Goal: Task Accomplishment & Management: Manage account settings

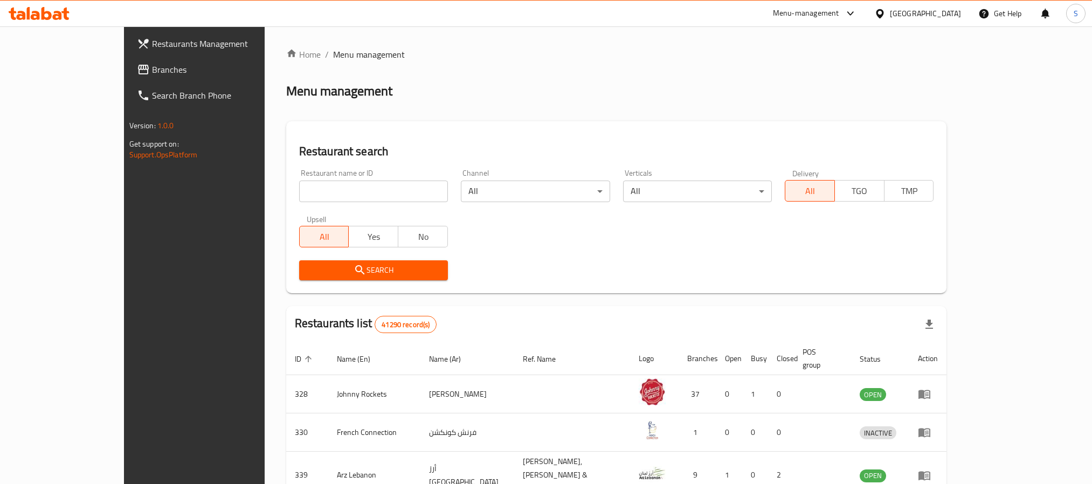
click at [932, 2] on div "United Arab Emirates" at bounding box center [917, 14] width 104 height 26
click at [907, 13] on div "United Arab Emirates" at bounding box center [925, 14] width 71 height 12
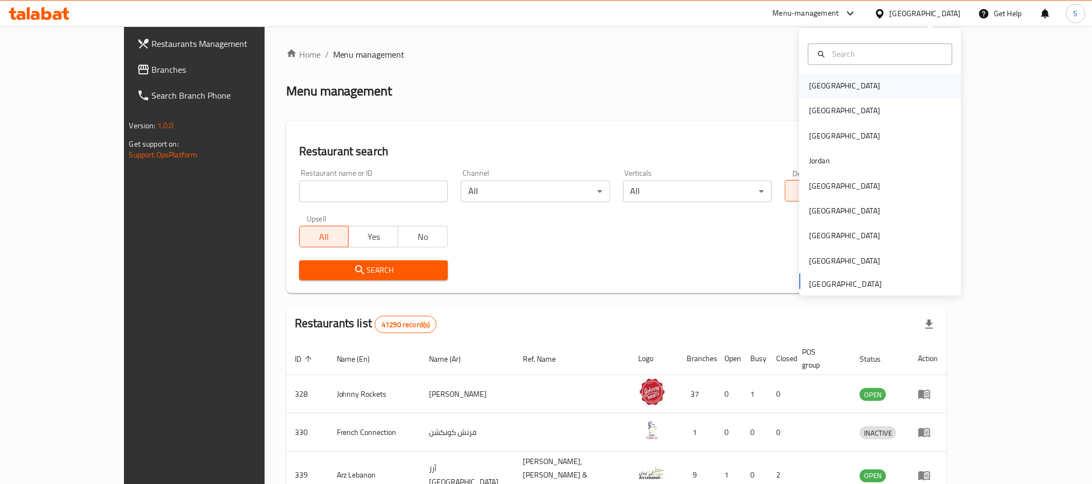
click at [862, 81] on div "[GEOGRAPHIC_DATA]" at bounding box center [880, 86] width 162 height 25
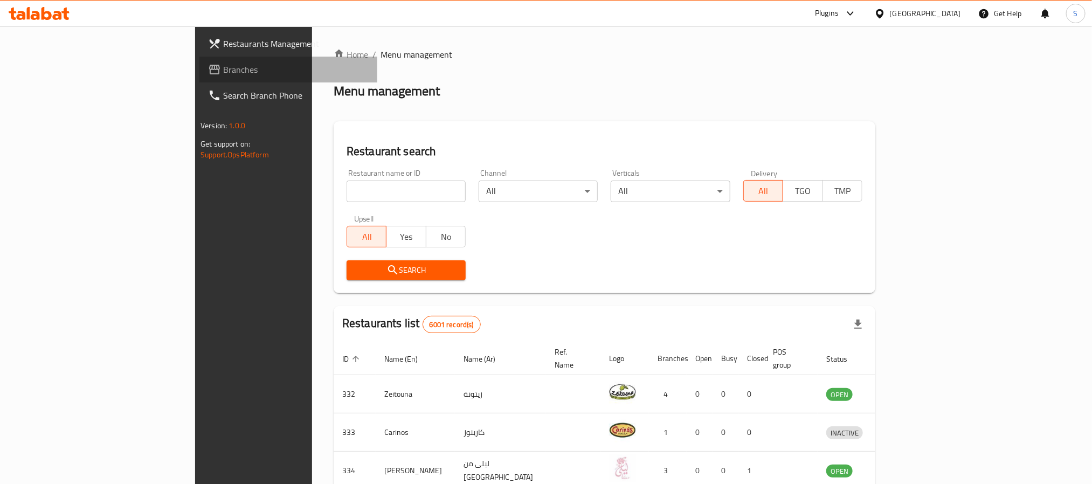
click at [223, 70] on span "Branches" at bounding box center [295, 69] width 145 height 13
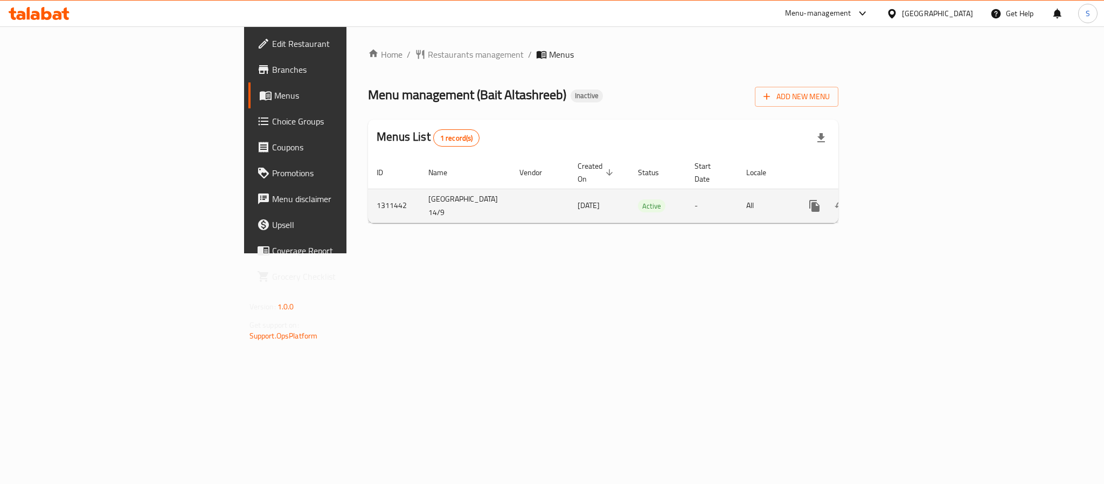
click at [905, 204] on link "enhanced table" at bounding box center [892, 206] width 26 height 26
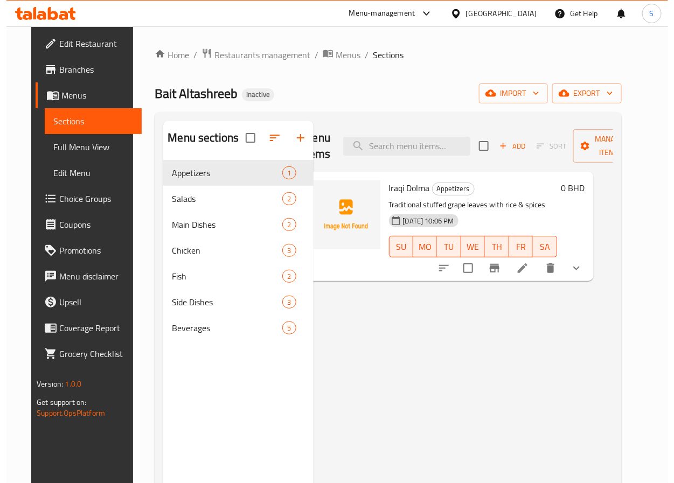
scroll to position [0, 23]
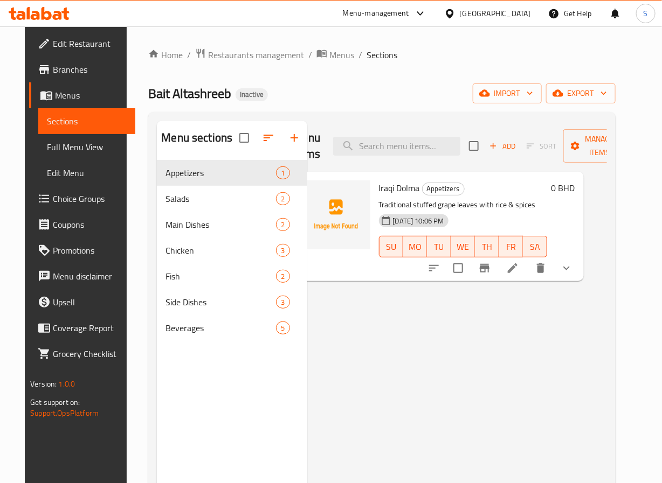
click at [532, 284] on div "Menu items Add Sort Manage items Iraqi Dolma Appetizers Traditional stuffed gra…" at bounding box center [457, 362] width 300 height 483
click at [519, 275] on icon at bounding box center [512, 268] width 13 height 13
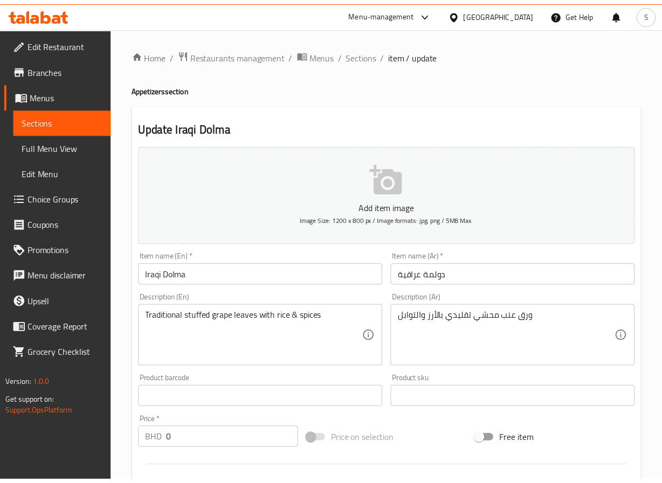
scroll to position [304, 0]
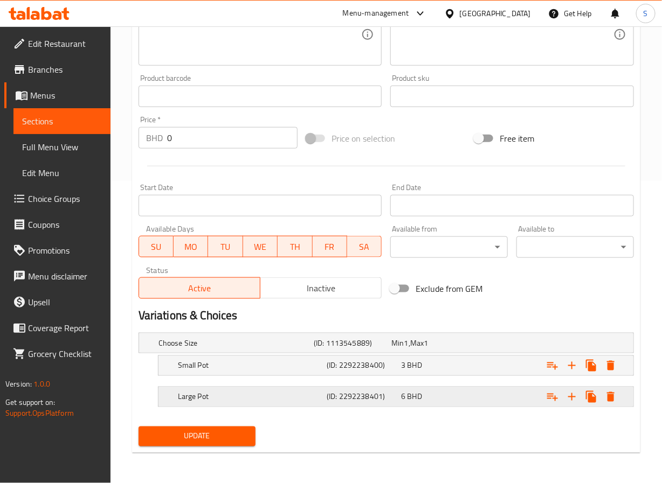
click at [249, 396] on h5 "Large Pot" at bounding box center [250, 397] width 144 height 11
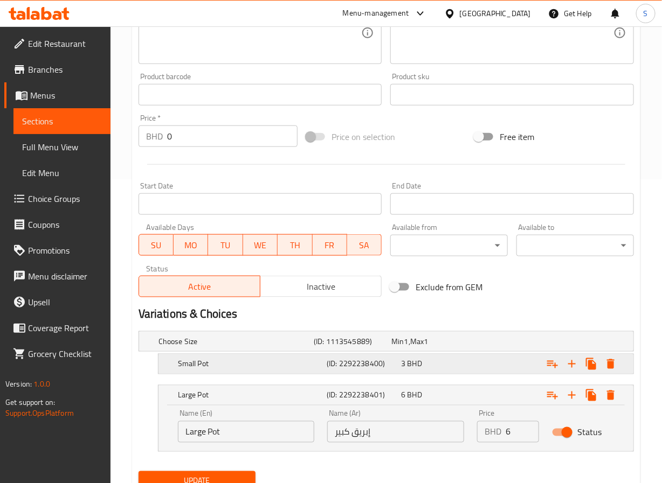
click at [246, 363] on h5 "Small Pot" at bounding box center [250, 364] width 144 height 11
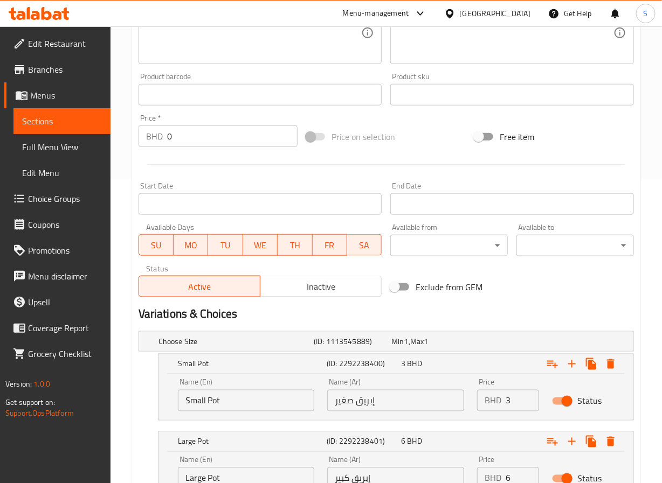
click at [369, 399] on input "إبريق صغير" at bounding box center [395, 401] width 137 height 22
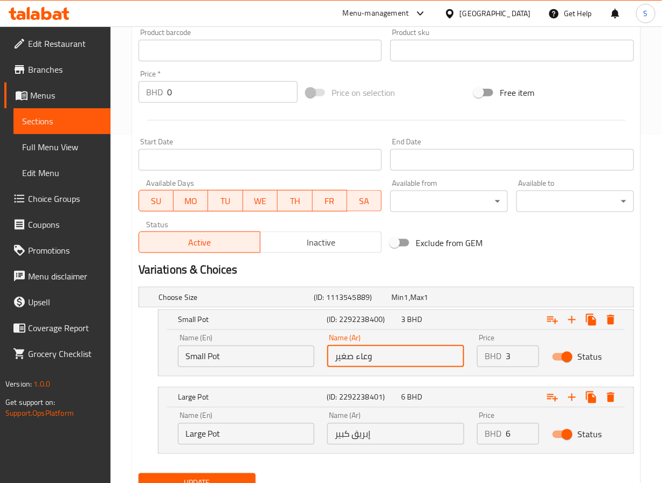
scroll to position [396, 0]
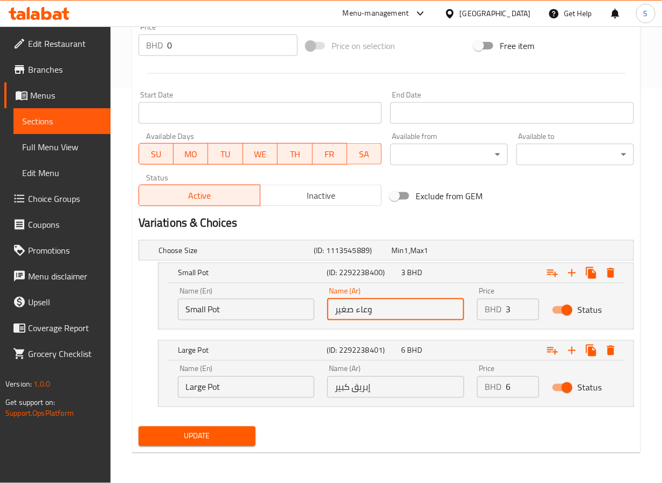
type input "وعاء صغير"
click at [364, 390] on input "إبريق كبير" at bounding box center [395, 388] width 137 height 22
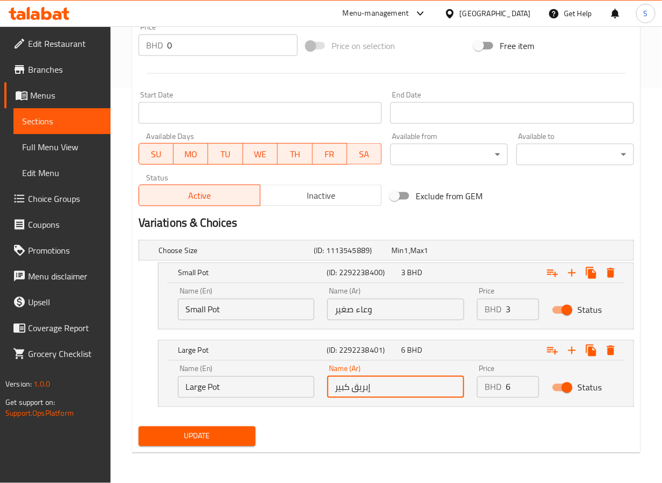
click at [364, 390] on input "إبريق كبير" at bounding box center [395, 388] width 137 height 22
type input "وعاء كبير"
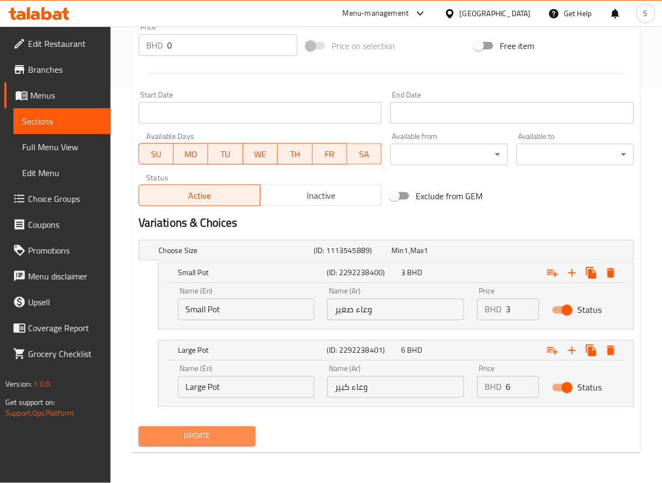
click at [228, 433] on span "Update" at bounding box center [197, 436] width 100 height 13
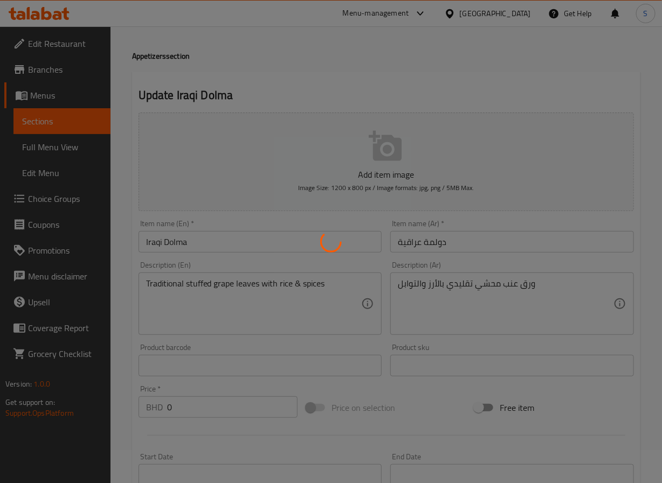
scroll to position [0, 0]
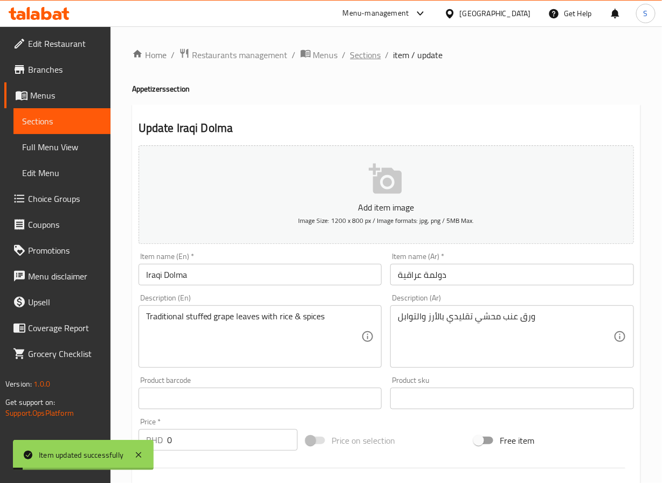
click at [356, 53] on span "Sections" at bounding box center [365, 54] width 31 height 13
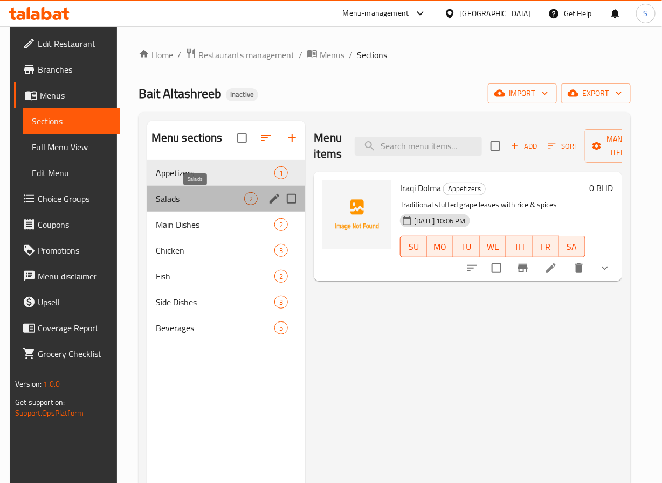
click at [204, 205] on span "Salads" at bounding box center [200, 198] width 89 height 13
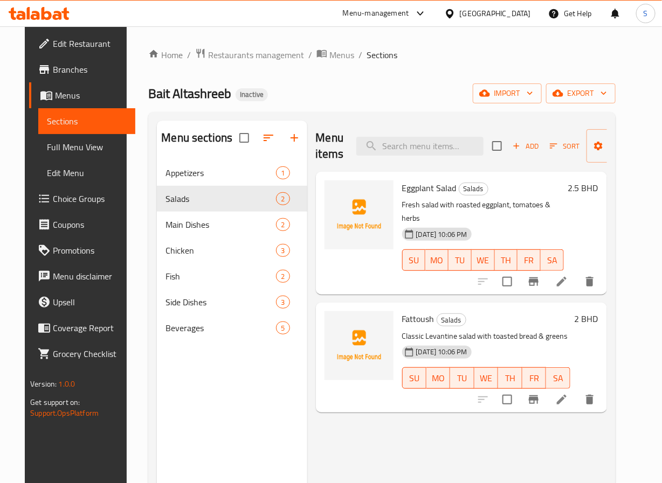
click at [577, 393] on li at bounding box center [561, 399] width 30 height 19
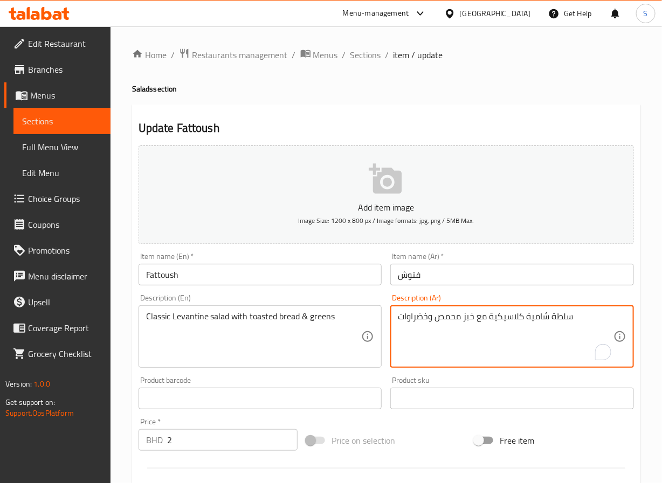
drag, startPoint x: 413, startPoint y: 317, endPoint x: 397, endPoint y: 319, distance: 16.3
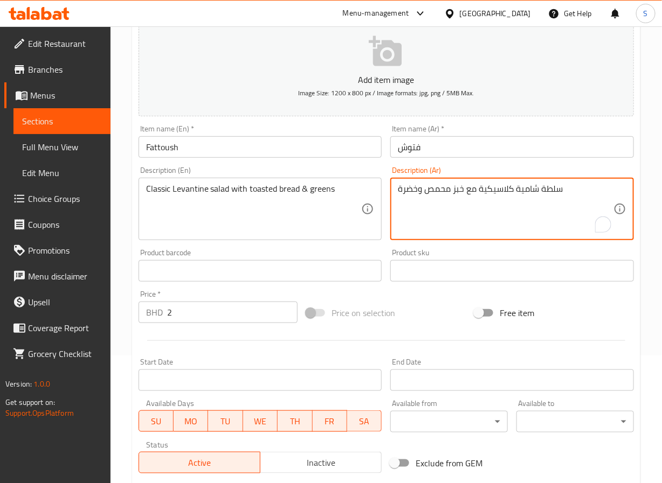
scroll to position [277, 0]
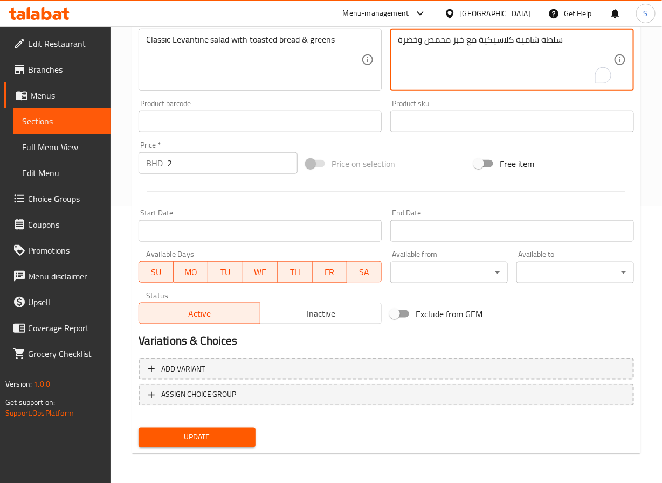
type textarea "سلطة شامية كلاسيكية مع خبز محمص وخضرة"
click at [207, 431] on span "Update" at bounding box center [197, 437] width 100 height 13
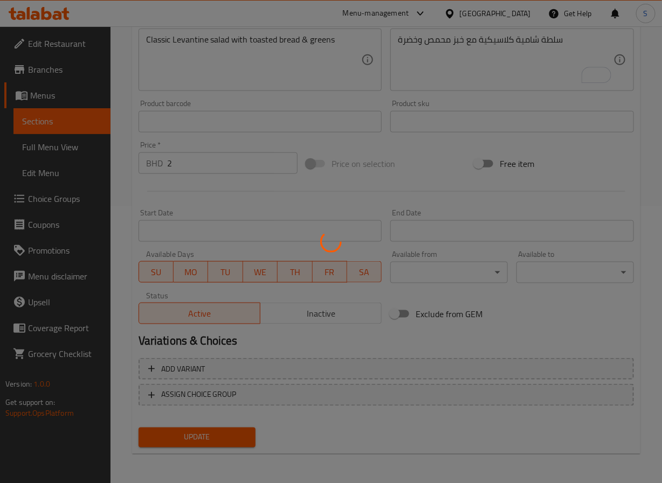
scroll to position [0, 0]
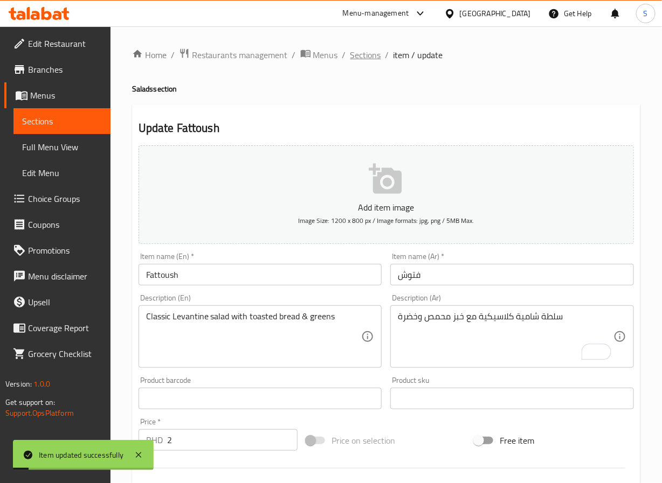
click at [364, 55] on span "Sections" at bounding box center [365, 54] width 31 height 13
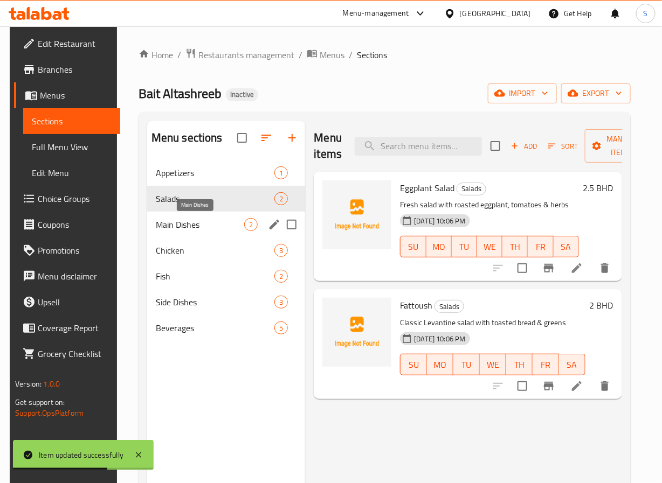
drag, startPoint x: 182, startPoint y: 225, endPoint x: 225, endPoint y: 227, distance: 43.1
click at [183, 225] on span "Main Dishes" at bounding box center [200, 224] width 89 height 13
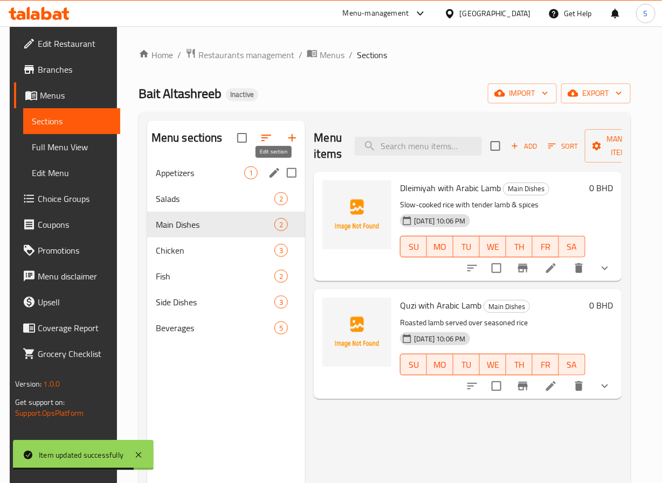
click at [270, 175] on icon "edit" at bounding box center [274, 172] width 13 height 13
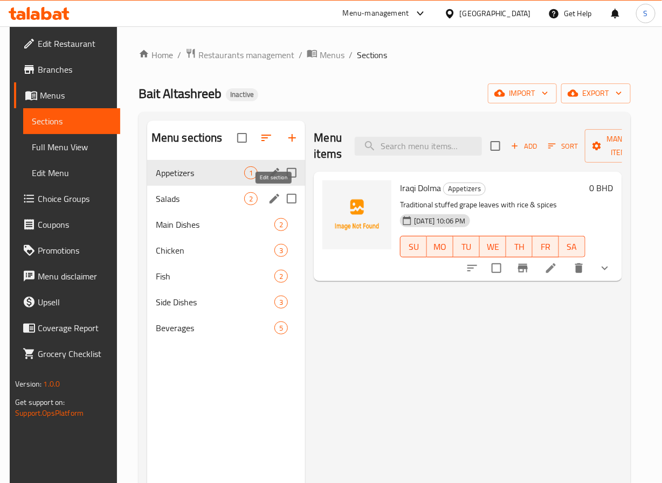
click at [273, 198] on icon "edit" at bounding box center [274, 199] width 10 height 10
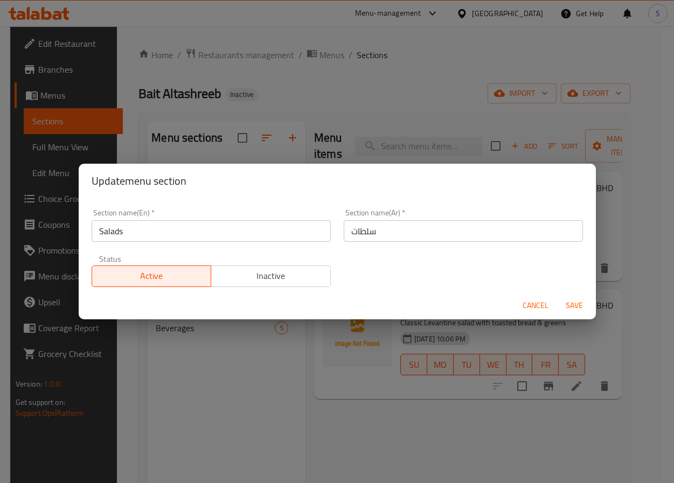
click at [365, 230] on input "سلطات" at bounding box center [463, 231] width 239 height 22
type input "السلطات"
click at [557, 296] on button "Save" at bounding box center [574, 306] width 34 height 20
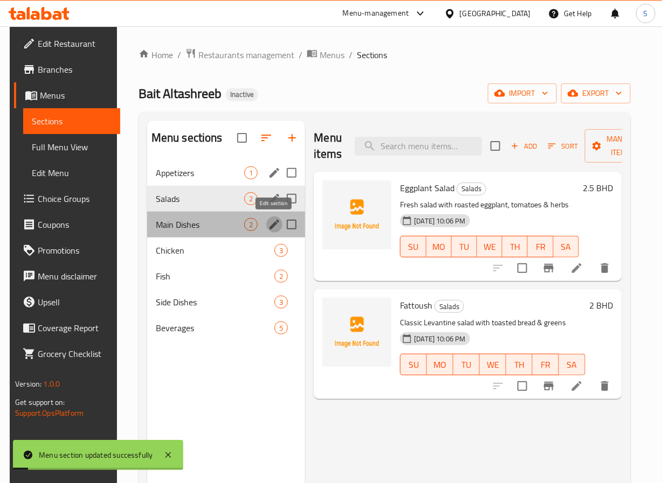
click at [277, 223] on icon "edit" at bounding box center [274, 225] width 10 height 10
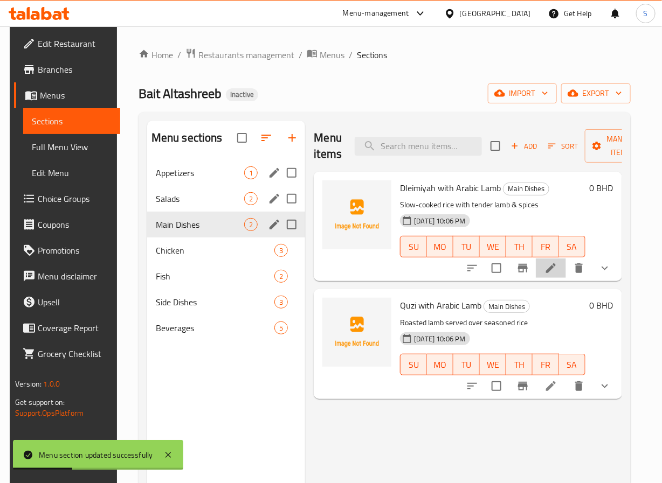
click at [555, 272] on icon at bounding box center [551, 268] width 10 height 10
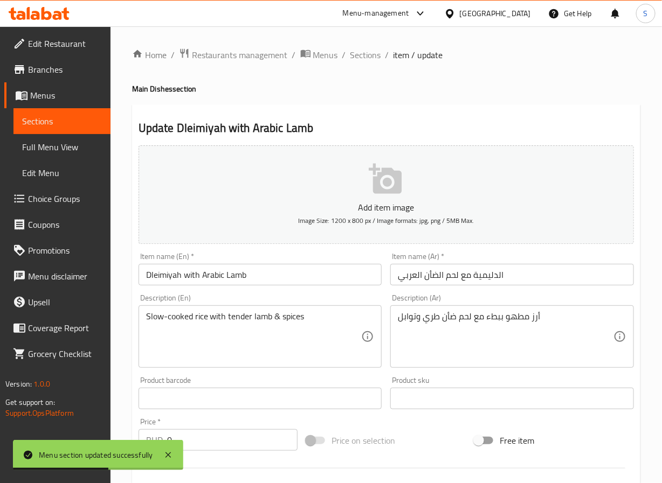
click at [498, 278] on input "الدليمية مع لحم الضأن العربي" at bounding box center [512, 275] width 244 height 22
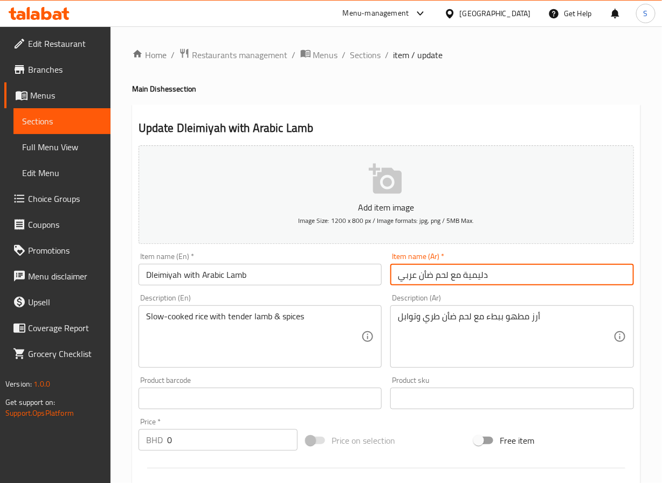
type input "دليمية مع لحم ضأن عربي"
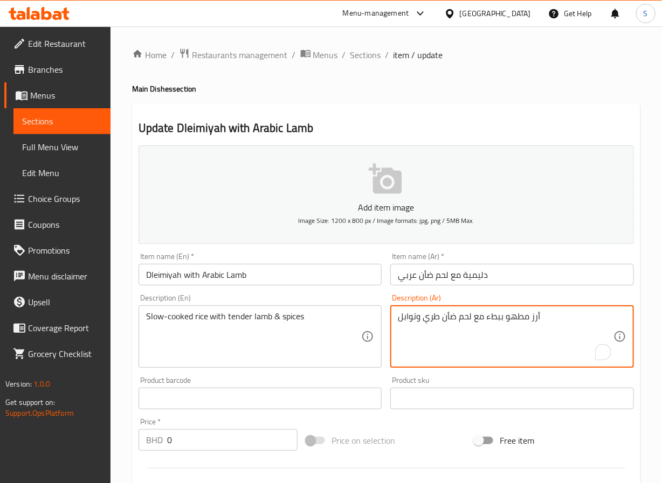
click at [430, 324] on textarea "أرز مطهو ببطء مع لحم ضأن طري وتوابل" at bounding box center [506, 336] width 216 height 51
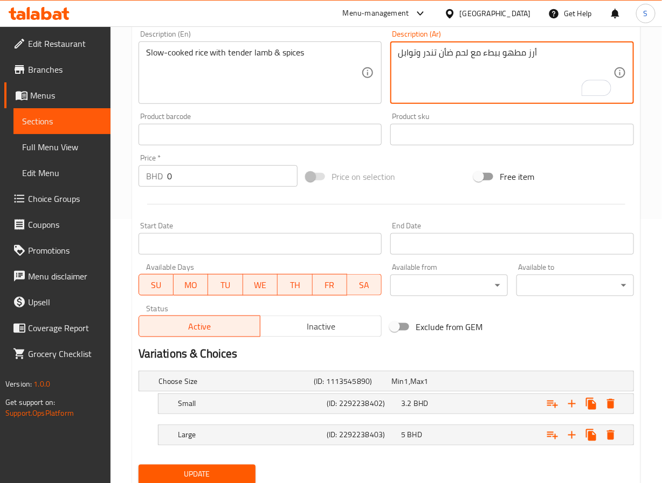
scroll to position [304, 0]
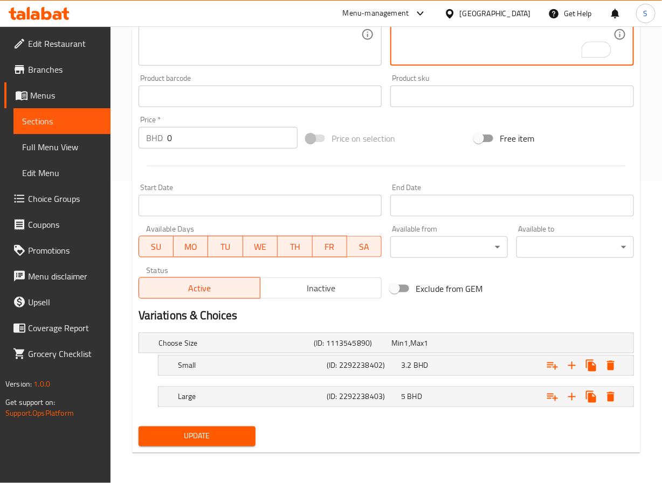
type textarea "أرز مطهو ببطء مع لحم ضأن تندر وتوابل"
click at [225, 423] on div "Update" at bounding box center [197, 436] width 126 height 29
click at [225, 430] on span "Update" at bounding box center [197, 436] width 100 height 13
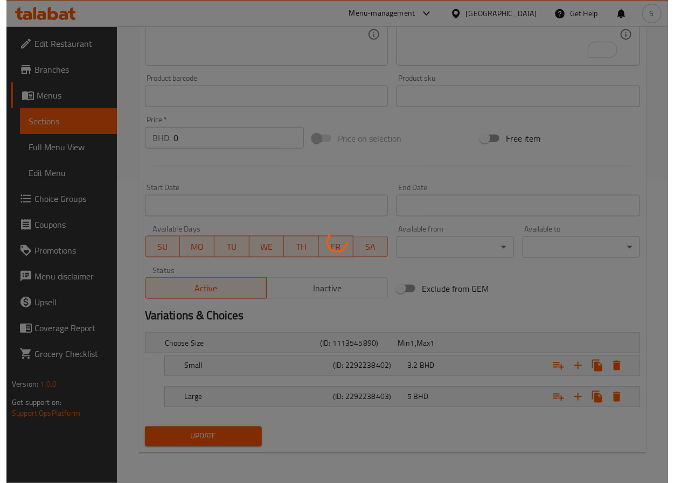
scroll to position [0, 0]
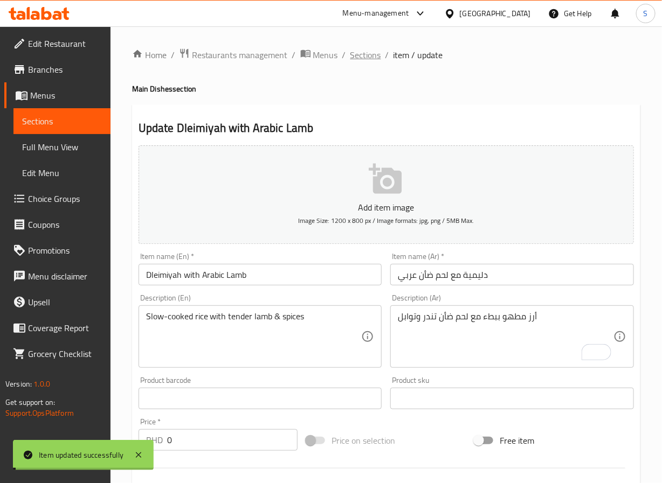
click at [362, 57] on span "Sections" at bounding box center [365, 54] width 31 height 13
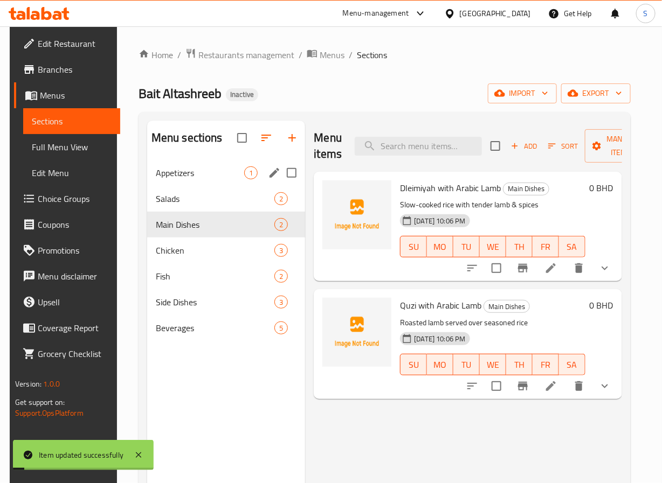
click at [194, 154] on div "Menu sections" at bounding box center [226, 138] width 158 height 35
click at [207, 168] on span "Appetizers" at bounding box center [200, 172] width 89 height 13
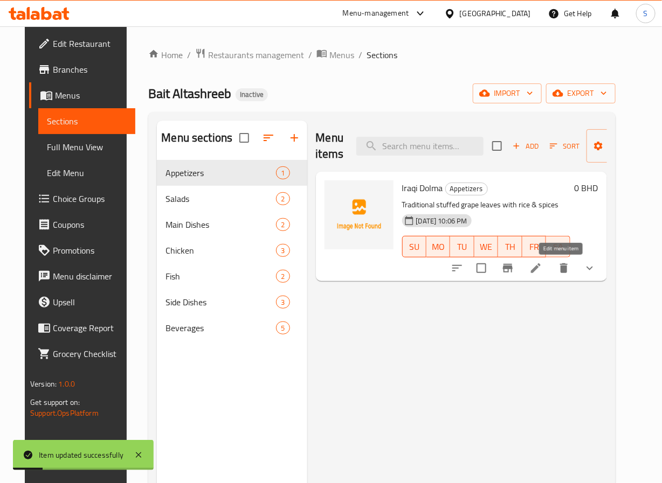
click at [542, 274] on icon at bounding box center [535, 268] width 13 height 13
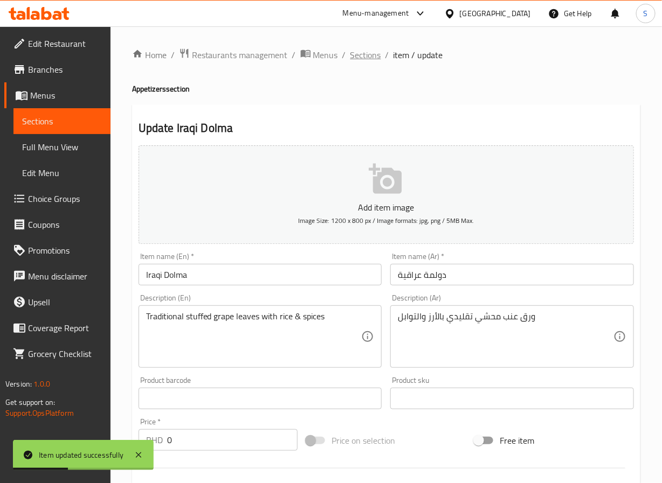
click at [361, 58] on span "Sections" at bounding box center [365, 54] width 31 height 13
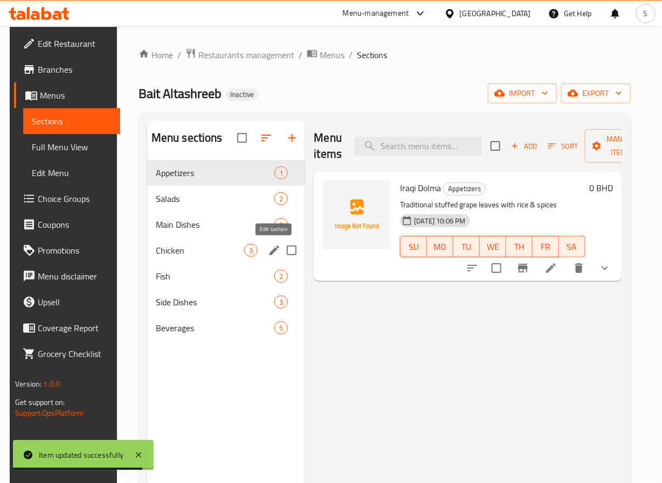
click at [270, 254] on icon "edit" at bounding box center [274, 251] width 10 height 10
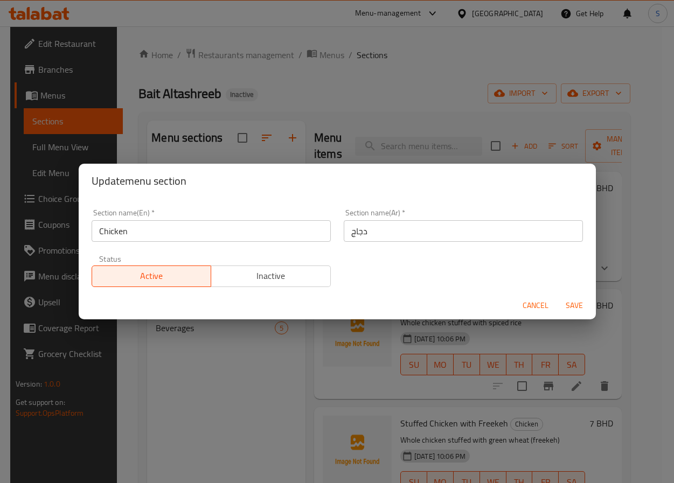
click at [349, 233] on input "دجاج" at bounding box center [463, 231] width 239 height 22
type input "الدجاج"
click at [557, 296] on button "Save" at bounding box center [574, 306] width 34 height 20
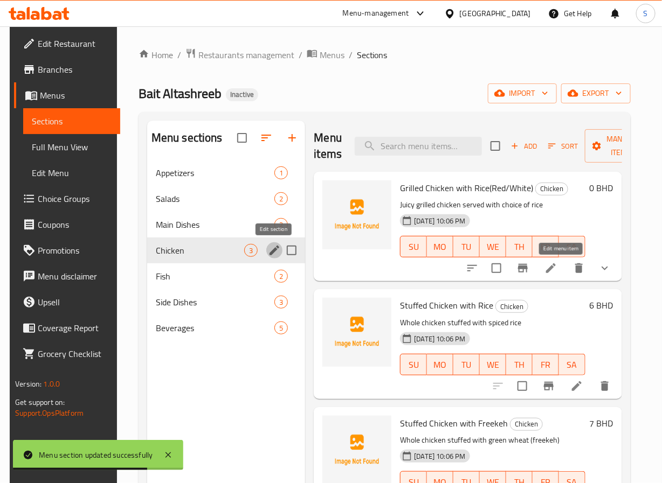
click at [557, 269] on icon at bounding box center [550, 268] width 13 height 13
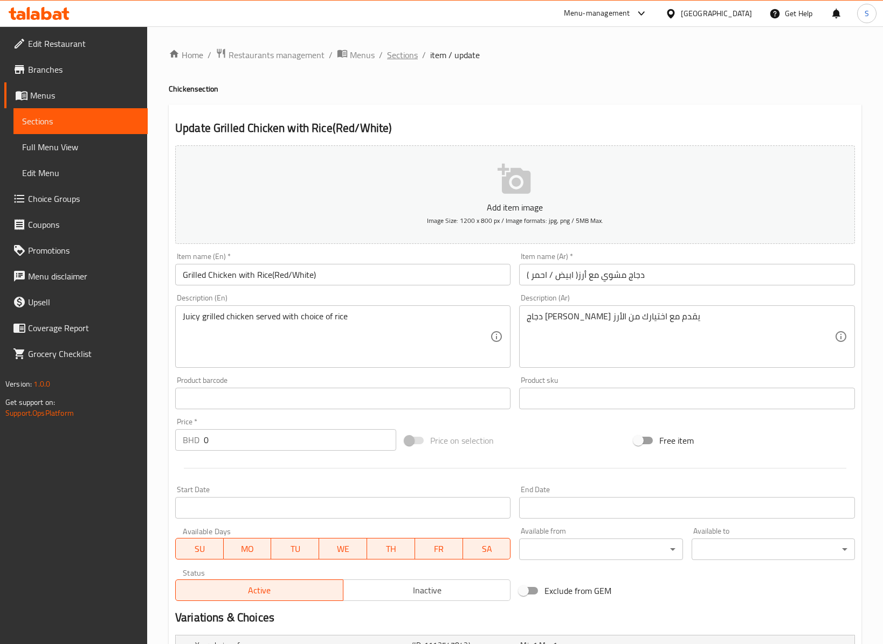
click at [397, 56] on span "Sections" at bounding box center [402, 54] width 31 height 13
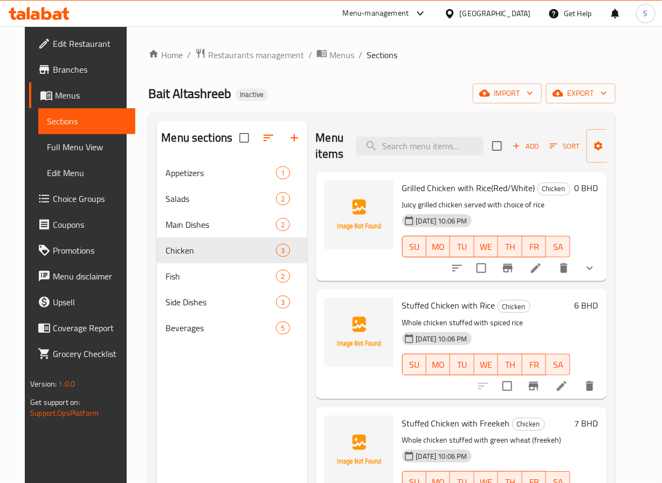
click at [577, 392] on li at bounding box center [561, 386] width 30 height 19
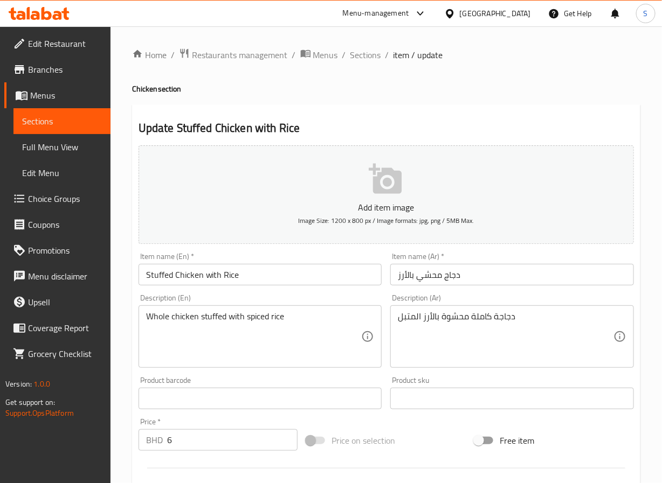
click at [411, 274] on input "دجاج محشي بالأرز" at bounding box center [512, 275] width 244 height 22
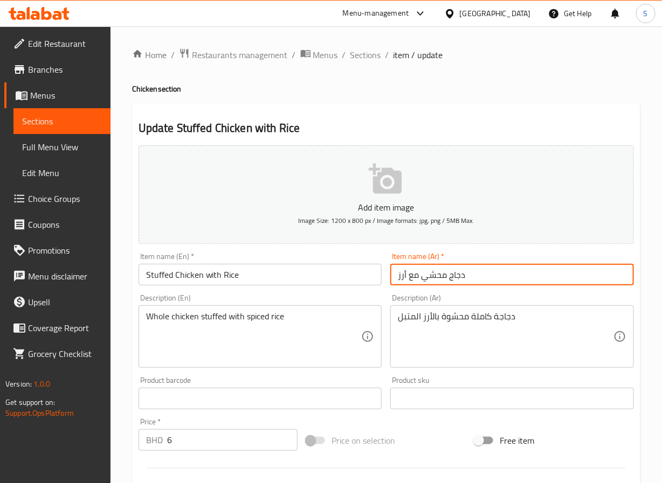
click at [413, 279] on input "دجاج محشي مع أرز" at bounding box center [512, 275] width 244 height 22
type input "دجاج محشي مع أرز"
drag, startPoint x: 364, startPoint y: 49, endPoint x: 334, endPoint y: 5, distance: 53.4
click at [364, 49] on span "Sections" at bounding box center [365, 54] width 31 height 13
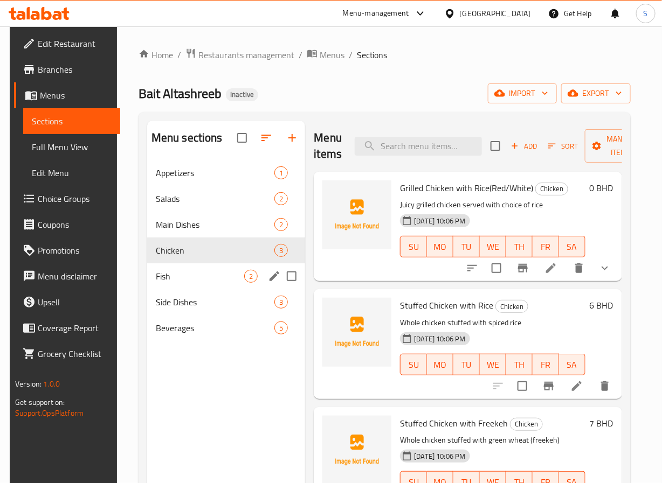
click at [272, 276] on icon "edit" at bounding box center [274, 276] width 13 height 13
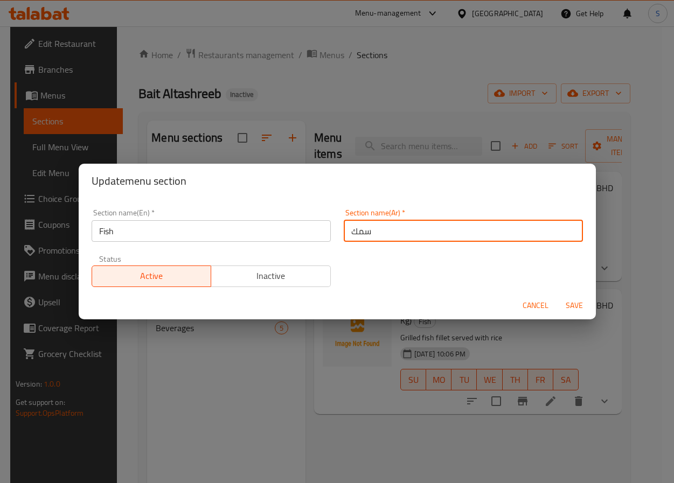
click at [359, 232] on input "سمك" at bounding box center [463, 231] width 239 height 22
type input "السمك"
click at [557, 296] on button "Save" at bounding box center [574, 306] width 34 height 20
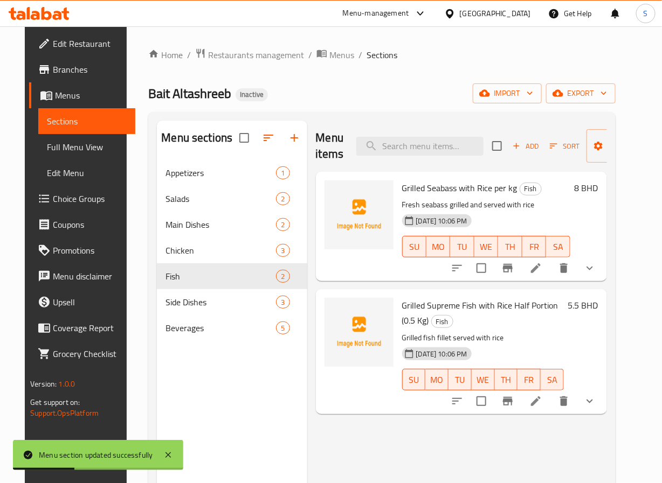
click at [551, 267] on li at bounding box center [535, 268] width 30 height 19
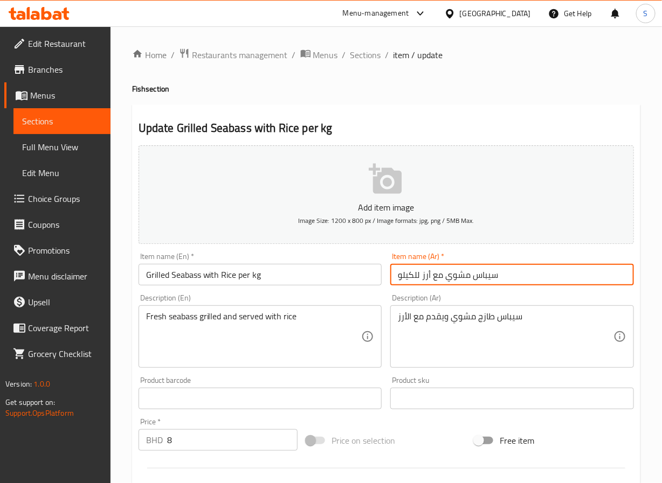
click at [489, 281] on input "سيباس مشوي مع أرز للكيلو" at bounding box center [512, 275] width 244 height 22
type input "قاروص مشوي مع أرز للكيلو"
click at [510, 317] on textarea "سيباس طازج مشوي ويقدم مع الأرز" at bounding box center [506, 336] width 216 height 51
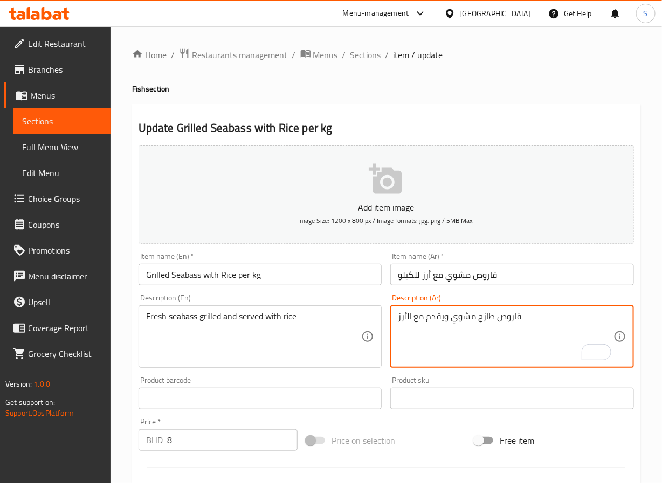
type textarea "قاروص طازج مشوي ويقدم مع الأرز"
click at [417, 275] on input "قاروص مشوي مع أرز للكيلو" at bounding box center [512, 275] width 244 height 22
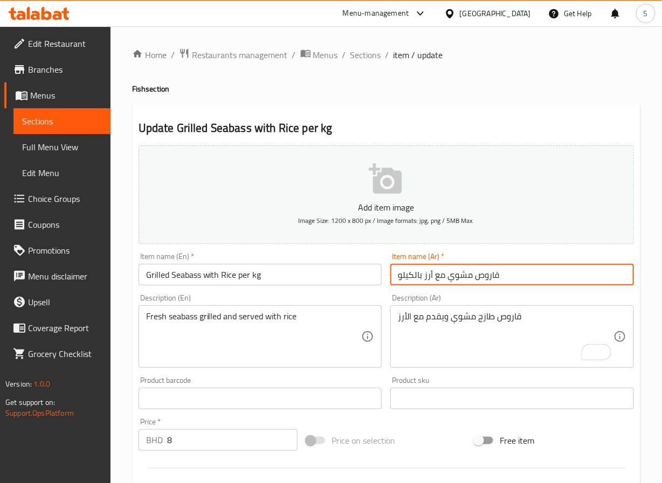
type input "قاروص مشوي مع أرز بالكيلو"
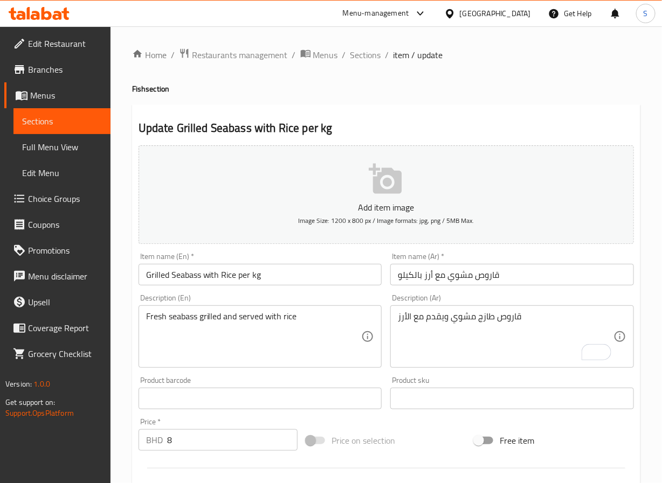
click at [325, 270] on input "Grilled Seabass with Rice per kg" at bounding box center [260, 275] width 244 height 22
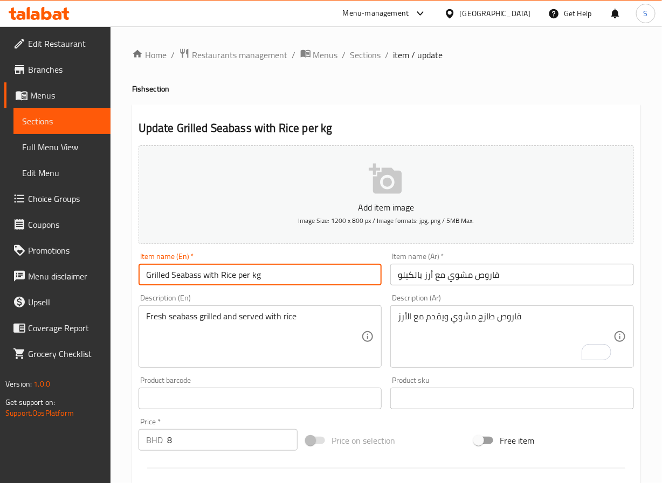
click at [325, 270] on input "Grilled Seabass with Rice per kg" at bounding box center [260, 275] width 244 height 22
paste input "(Red/White)"
type input "Grilled Seabass with Rice (Red/White) Per Kg"
click at [425, 276] on input "قاروص مشوي مع أرز بالكيلو" at bounding box center [512, 275] width 244 height 22
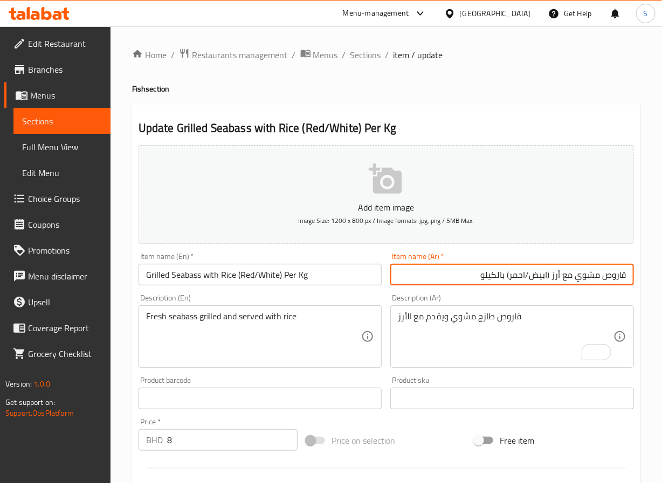
type input "قاروص مشوي مع أرز (ابيض/احمر) بالكيلو"
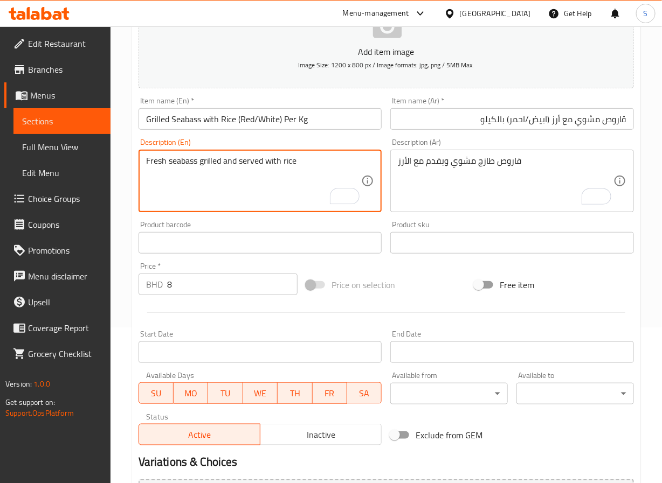
scroll to position [296, 0]
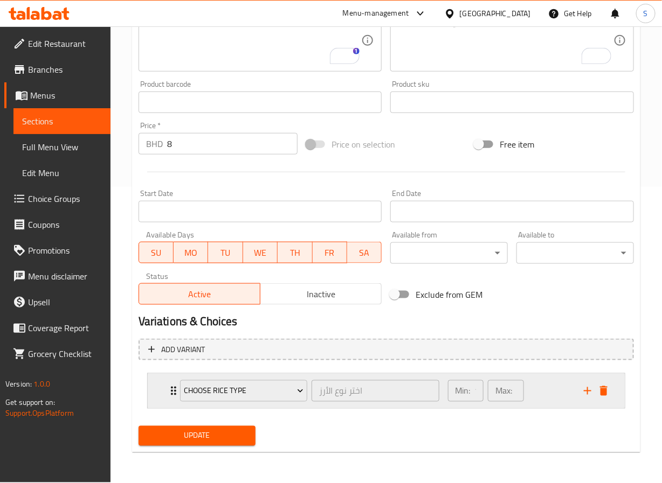
click at [164, 386] on div "Choose Rice Type اختر نوع الأرز ​ Min: 1 ​ Max: 1 ​" at bounding box center [386, 391] width 477 height 34
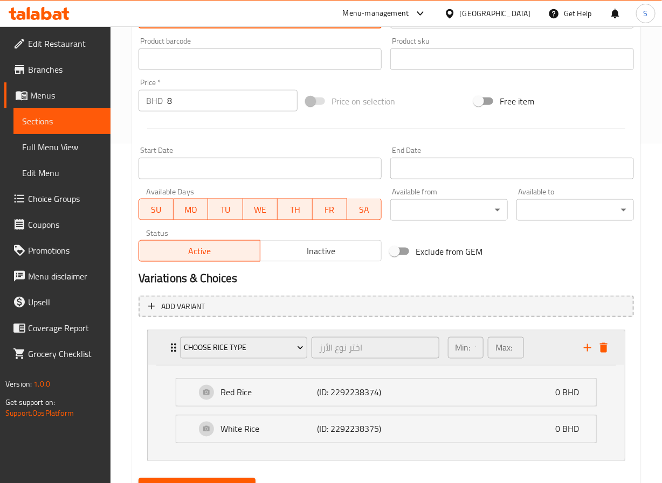
scroll to position [401, 0]
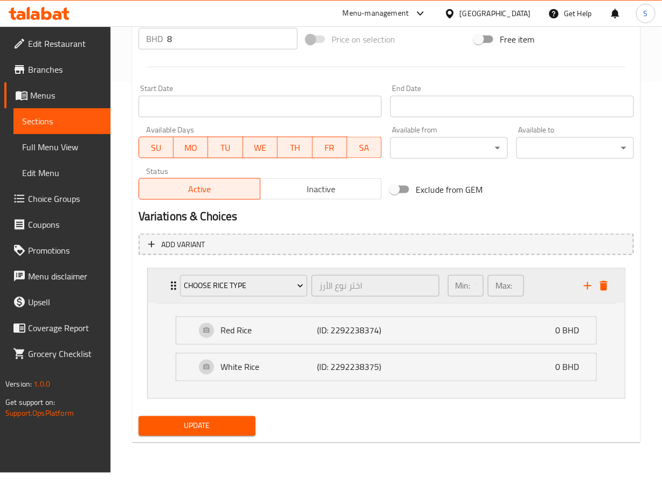
click at [170, 283] on icon "Expand" at bounding box center [173, 286] width 13 height 13
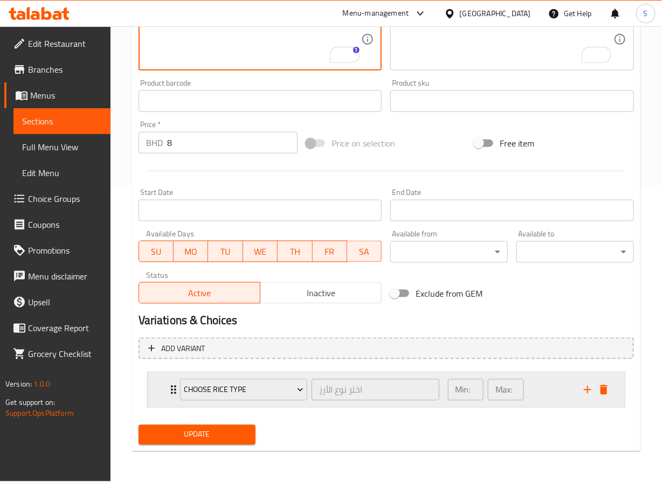
scroll to position [296, 0]
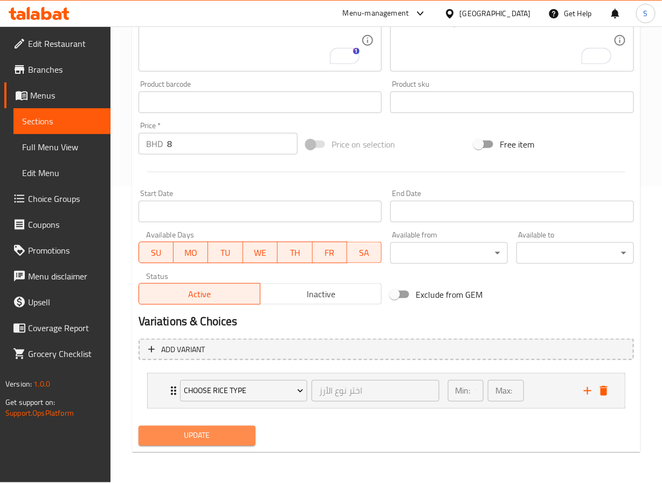
click at [194, 432] on span "Update" at bounding box center [197, 435] width 100 height 13
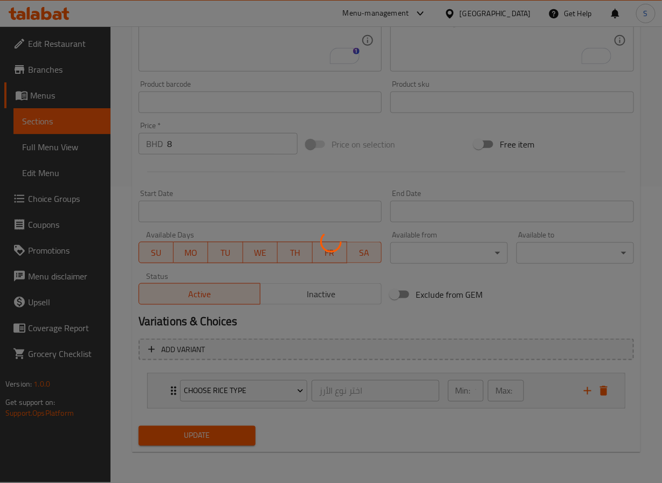
scroll to position [0, 0]
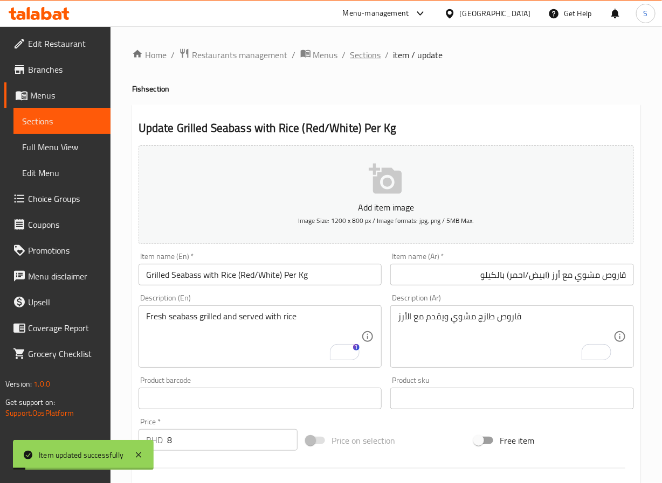
click at [361, 54] on span "Sections" at bounding box center [365, 54] width 31 height 13
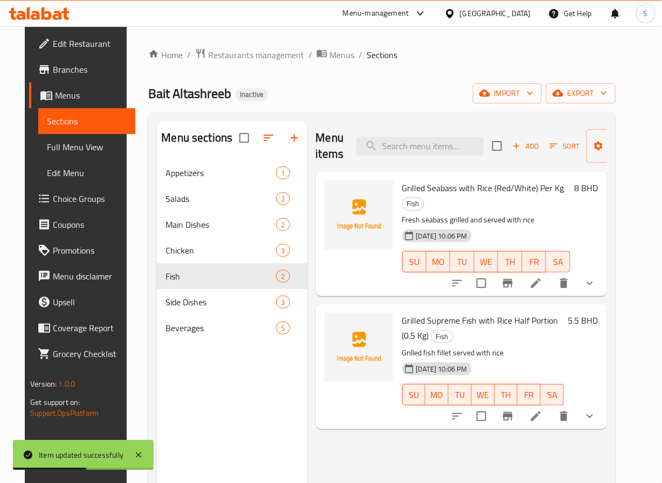
click at [551, 409] on li at bounding box center [535, 416] width 30 height 19
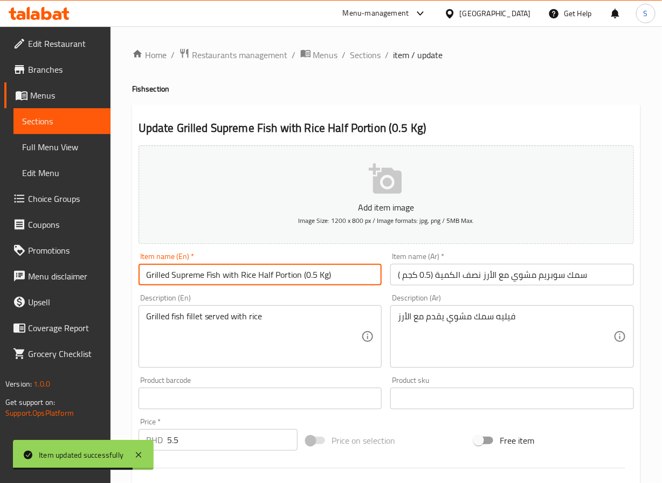
drag, startPoint x: 249, startPoint y: 270, endPoint x: 369, endPoint y: 474, distance: 236.2
click at [249, 270] on input "Grilled Supreme Fish with Rice Half Portion (0.5 Kg)" at bounding box center [260, 275] width 244 height 22
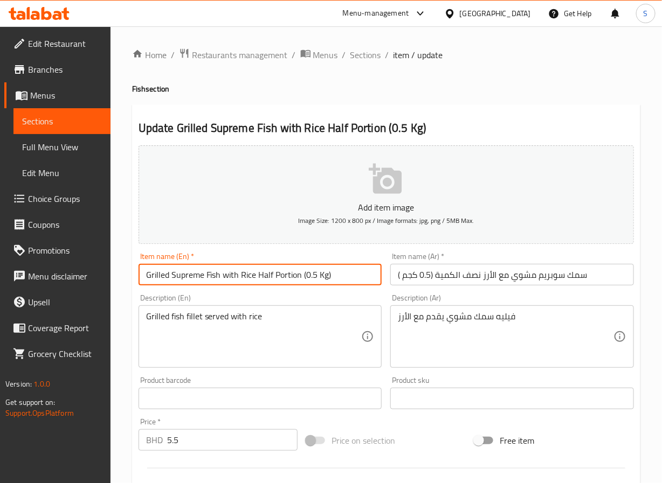
paste input "(Red/White)"
click at [222, 276] on input "(Red/White) Half Portion (0.5 Kg)" at bounding box center [260, 275] width 244 height 22
paste input "Grilled Supreme Fish with Rice"
type input "Grilled Supreme Fish with Rice (Red/White) Half Portion (0.5 Kg)"
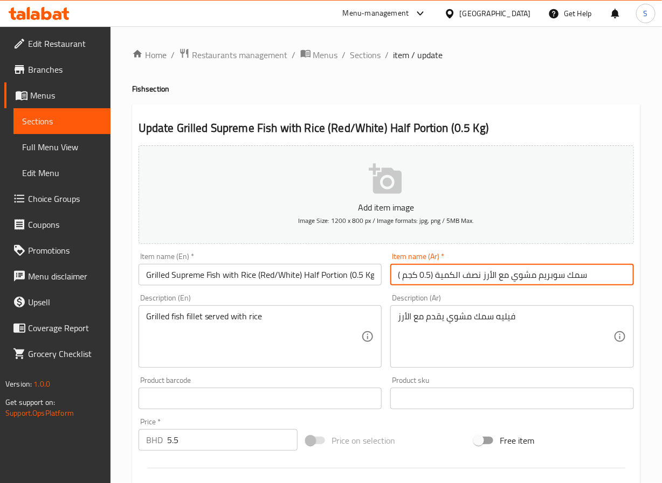
click at [485, 277] on input "سمك سوبريم مشوي مع الأرز نصف الكمية (0.5 كجم )" at bounding box center [512, 275] width 244 height 22
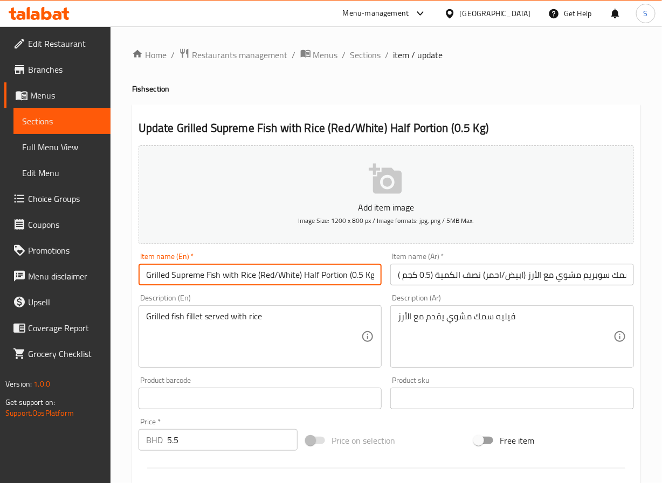
click at [336, 277] on input "Grilled Supreme Fish with Rice (Red/White) Half Portion (0.5 Kg)" at bounding box center [260, 275] width 244 height 22
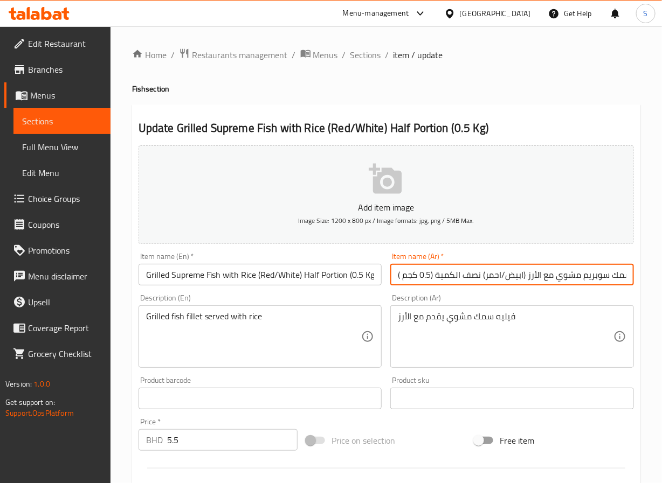
click at [446, 275] on input "سمك سوبريم مشوي مع الأرز (ابيض/احمر) نصف الكمية (0.5 كجم )" at bounding box center [512, 275] width 244 height 22
type input "سمك سوبريم مشوي مع الأرز (ابيض/احمر) نصف حصة (0.5 كجم )"
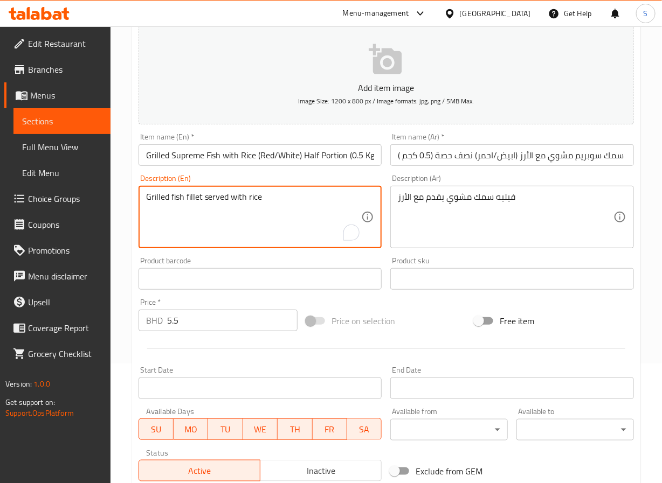
scroll to position [296, 0]
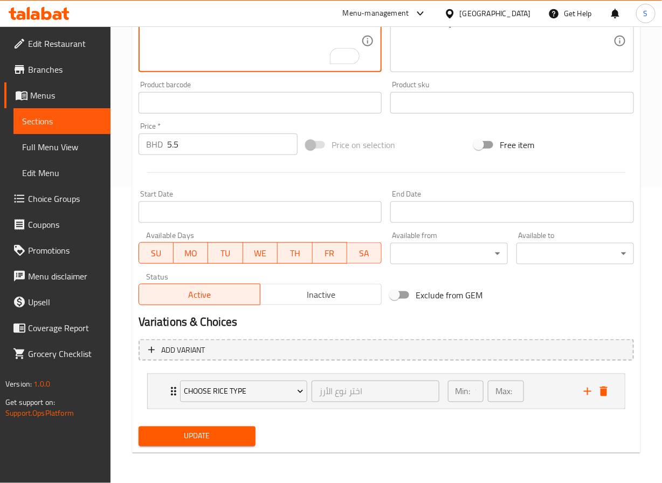
click at [175, 437] on span "Update" at bounding box center [197, 436] width 100 height 13
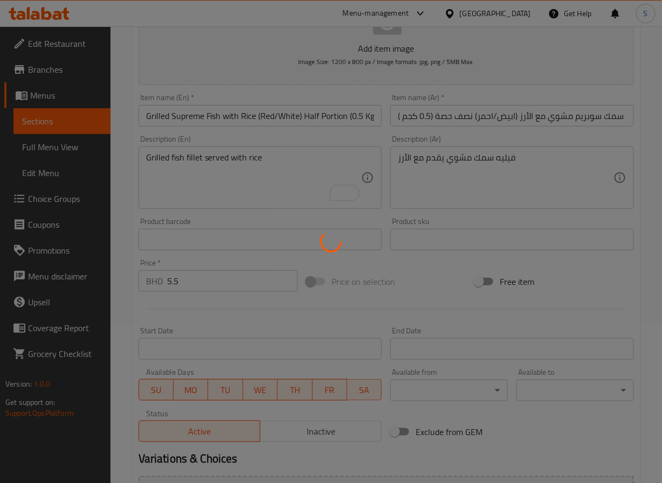
scroll to position [0, 0]
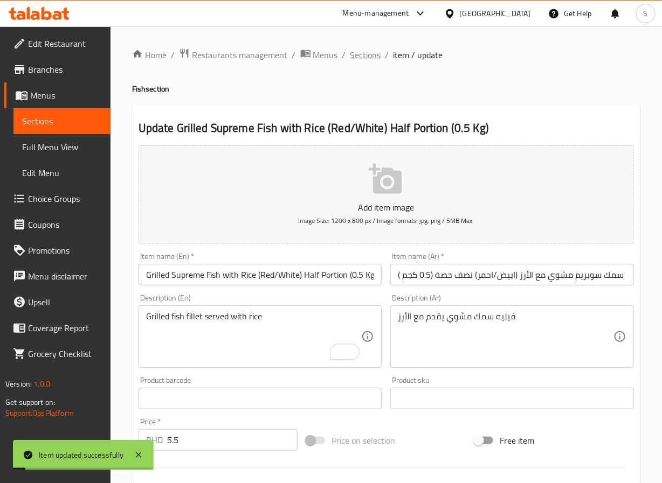
click at [369, 52] on span "Sections" at bounding box center [365, 54] width 31 height 13
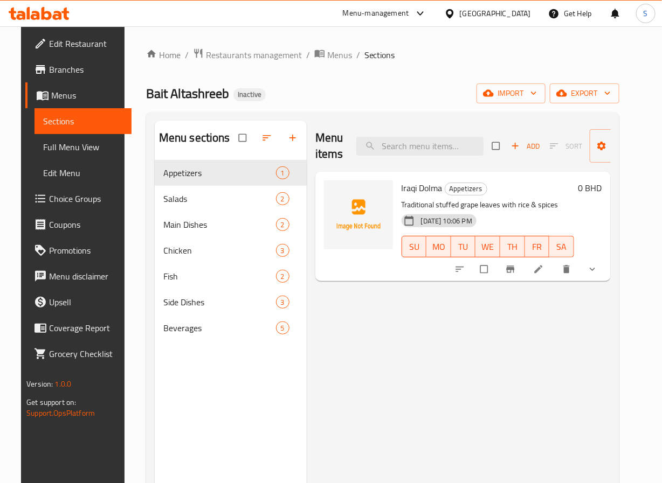
drag, startPoint x: 64, startPoint y: 148, endPoint x: 252, endPoint y: 1, distance: 239.2
click at [64, 148] on span "Full Menu View" at bounding box center [83, 147] width 80 height 13
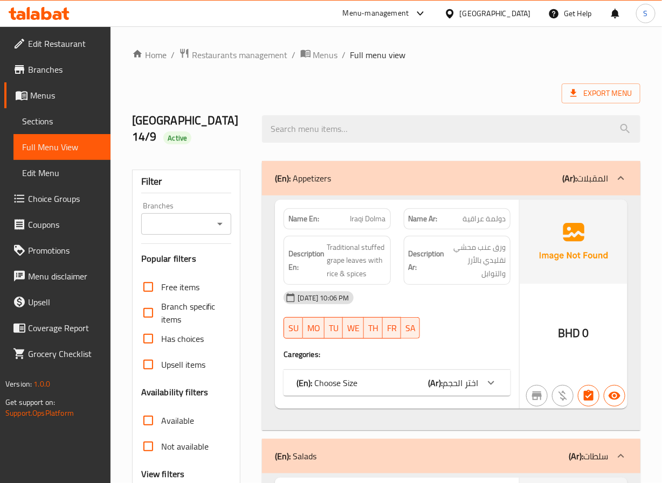
click at [266, 282] on div "Name En: Iraqi Dolma Name Ar: دولمة عراقية Description En: Traditional stuffed …" at bounding box center [451, 313] width 378 height 235
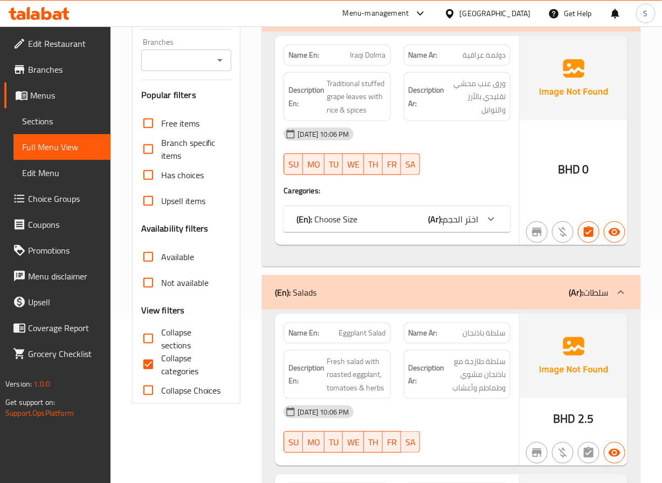
scroll to position [269, 0]
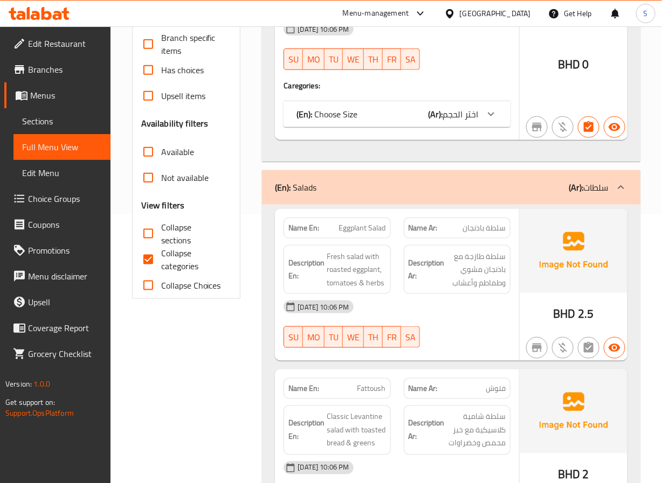
click at [144, 247] on input "Collapse categories" at bounding box center [148, 260] width 26 height 26
checkbox input "false"
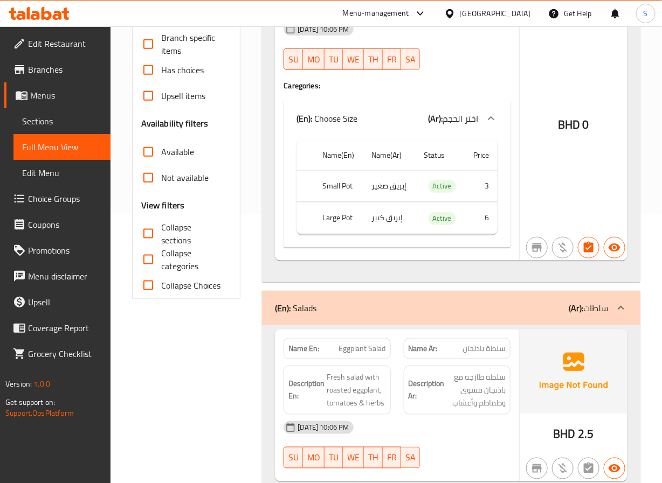
scroll to position [0, 0]
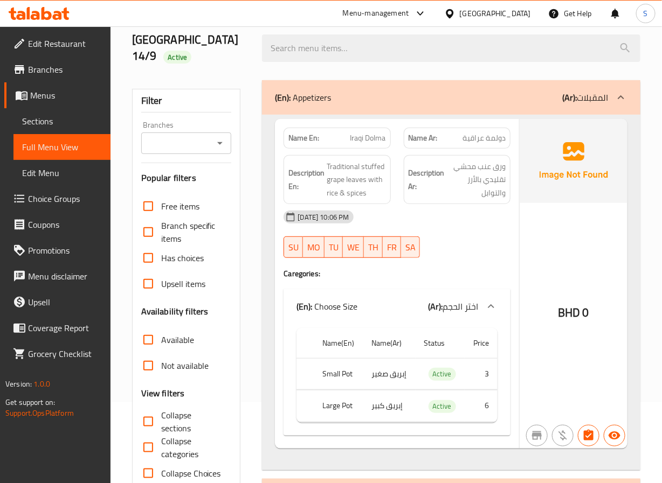
scroll to position [84, 0]
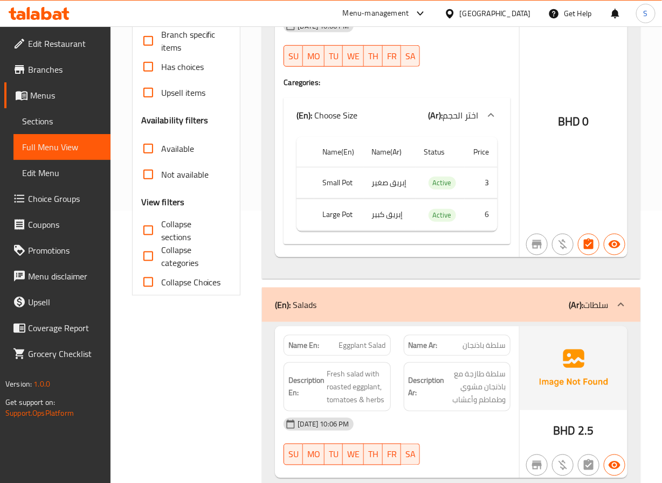
scroll to position [272, 0]
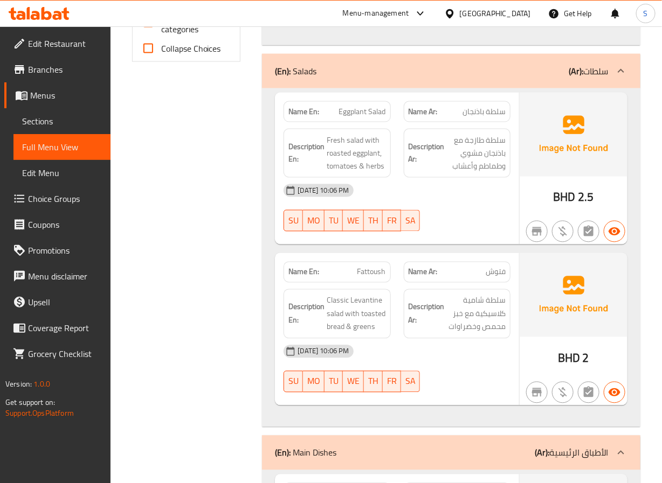
scroll to position [506, 0]
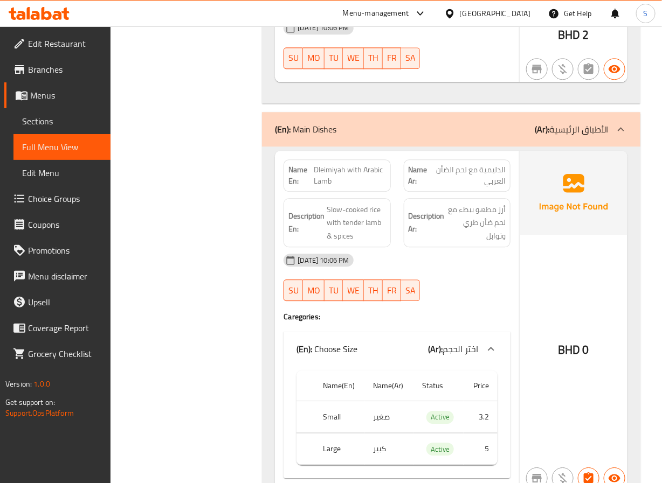
scroll to position [850, 0]
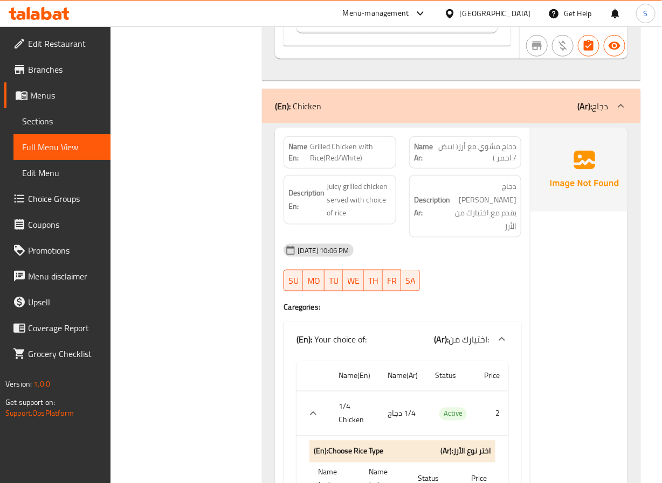
scroll to position [1613, 0]
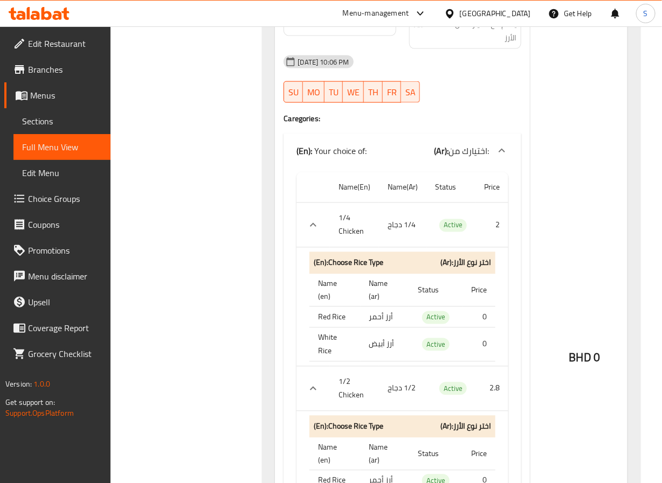
scroll to position [1797, 0]
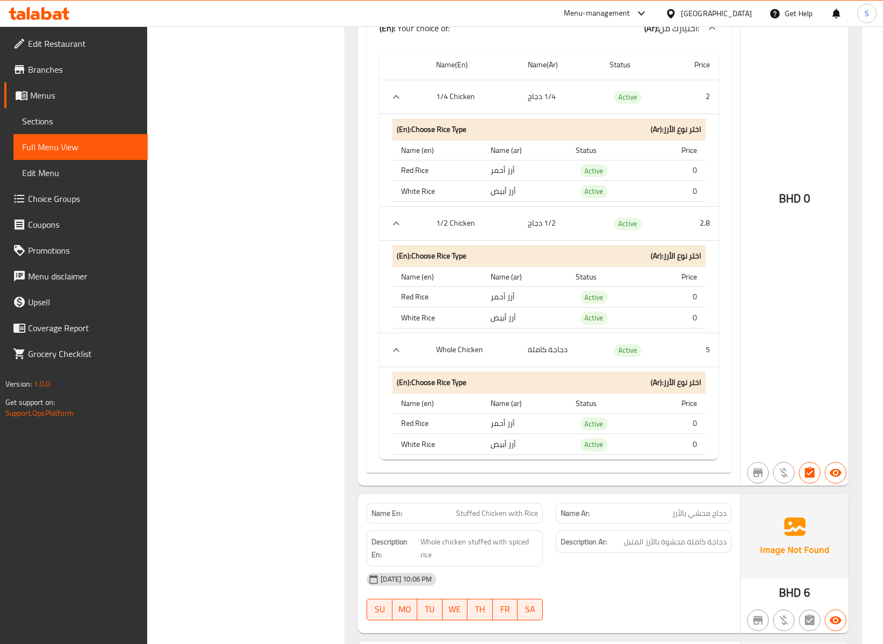
click at [241, 338] on div "Filter Branches Branches Popular filters Free items Branch specific items Has c…" at bounding box center [250, 637] width 176 height 4560
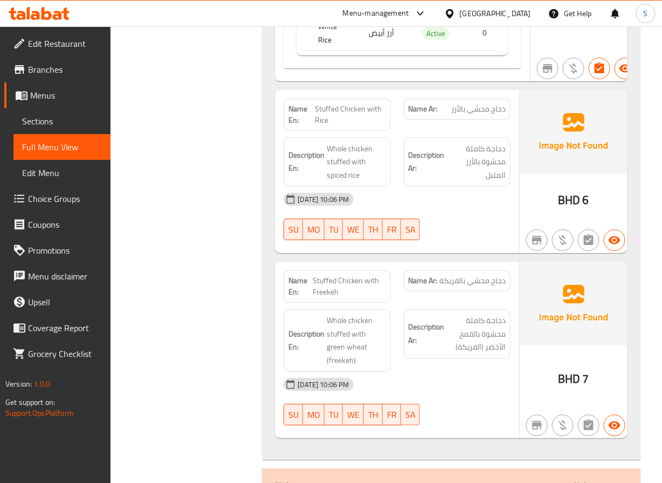
scroll to position [2433, 0]
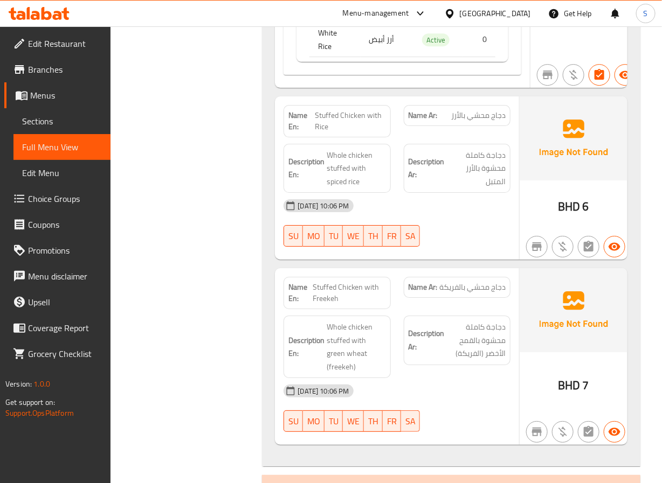
click at [189, 200] on div "Filter Branches Branches Popular filters Free items Branch specific items Has c…" at bounding box center [191, 248] width 130 height 5052
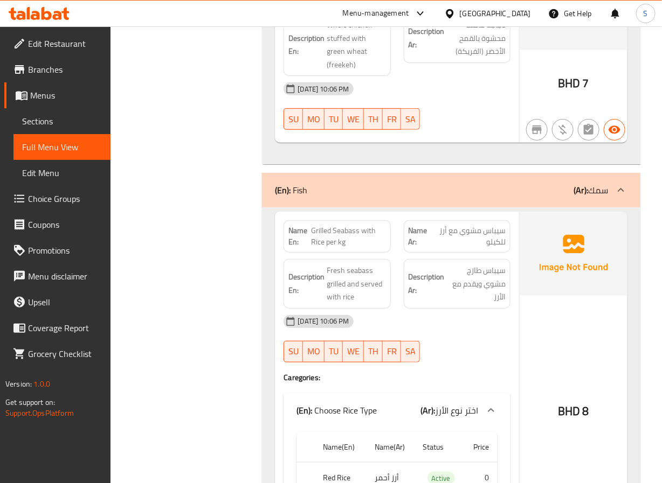
scroll to position [2758, 0]
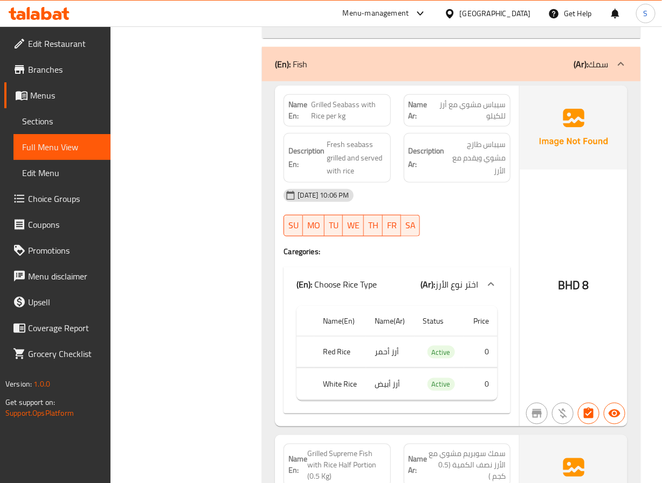
scroll to position [2860, 0]
click at [351, 100] on span "Grilled Seabass with Rice per kg" at bounding box center [348, 111] width 74 height 23
copy span "Seabass"
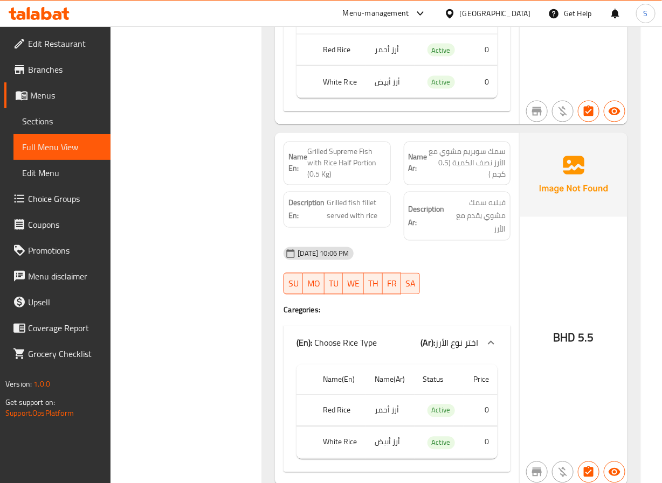
scroll to position [3171, 0]
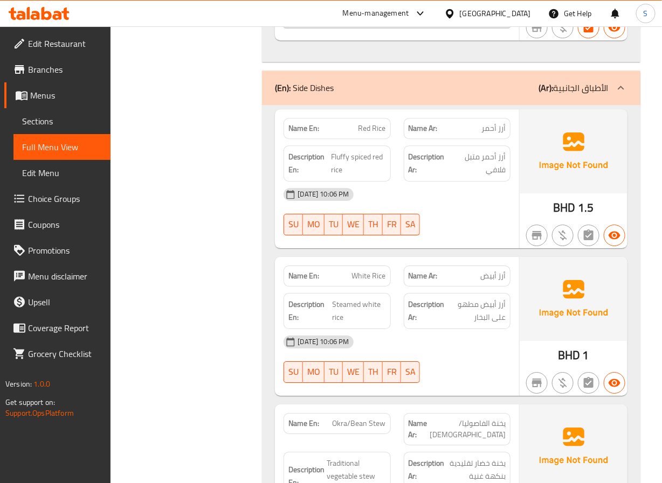
scroll to position [3608, 0]
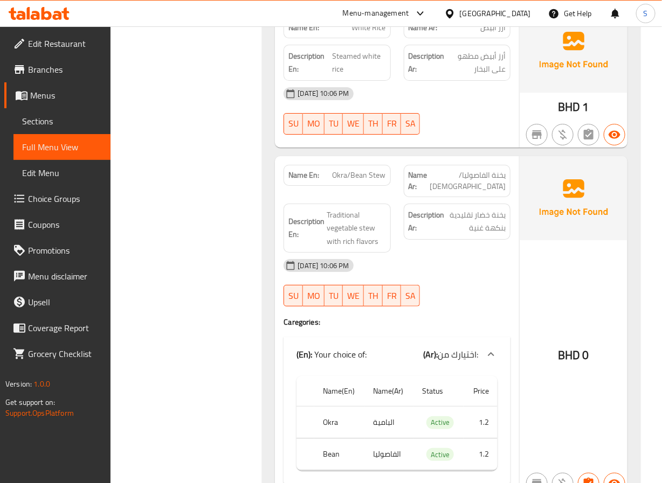
scroll to position [3929, 0]
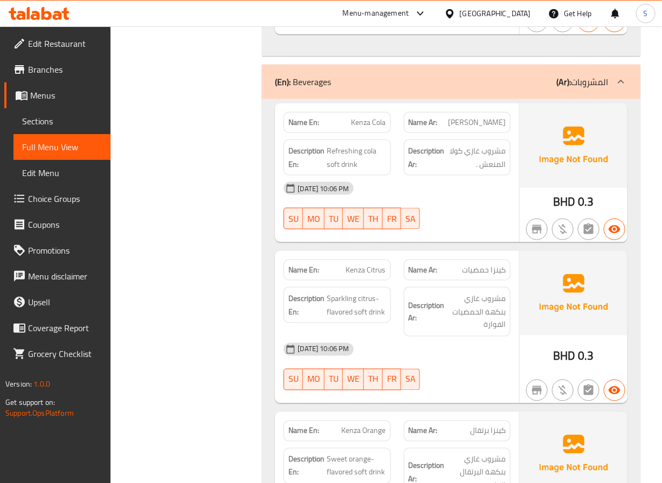
scroll to position [4312, 0]
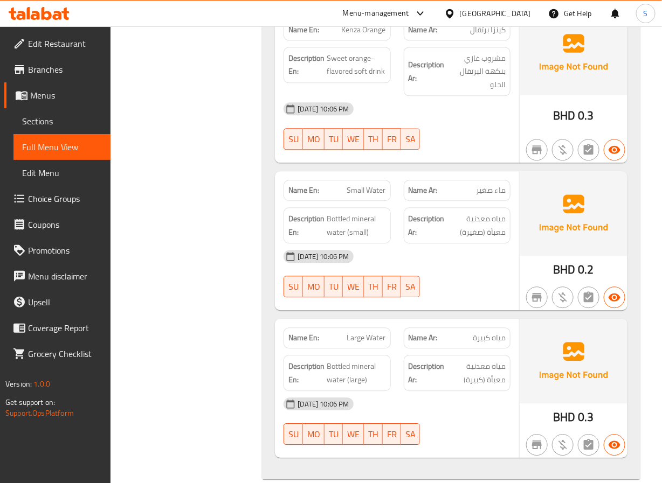
scroll to position [4721, 0]
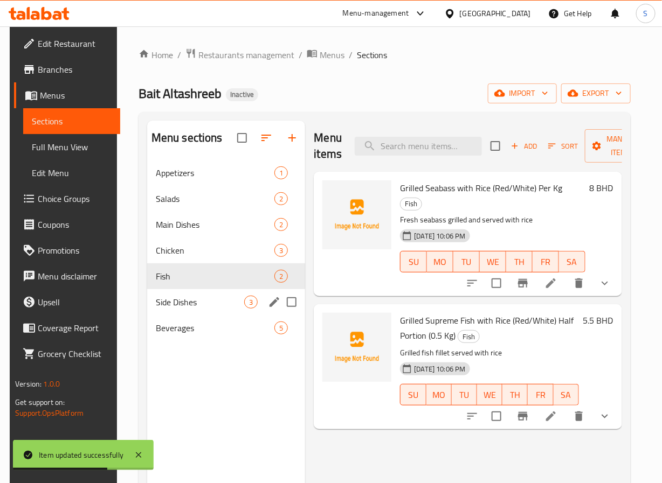
click at [230, 309] on span "Side Dishes" at bounding box center [200, 302] width 89 height 13
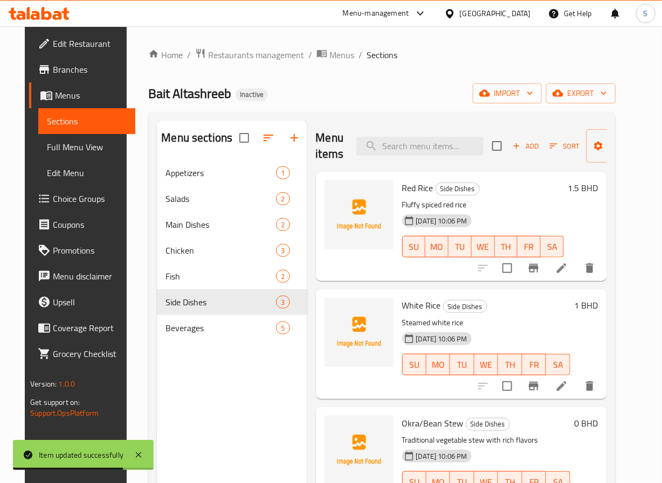
click at [588, 375] on div at bounding box center [536, 386] width 133 height 26
click at [568, 390] on icon at bounding box center [561, 386] width 13 height 13
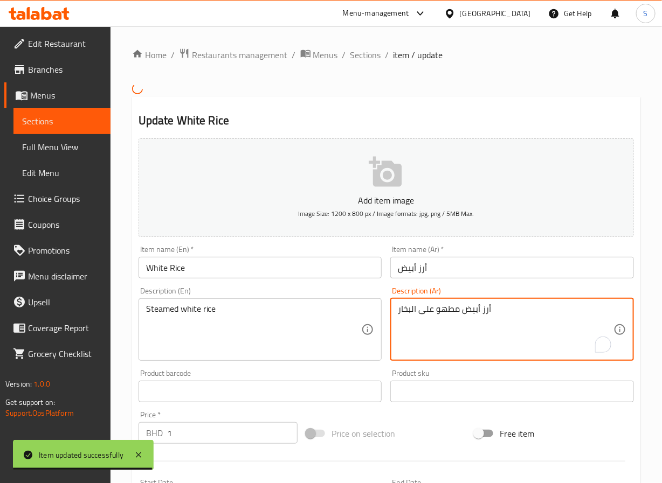
click at [448, 317] on textarea "أرز أبيض مطهو على البخار" at bounding box center [506, 329] width 216 height 51
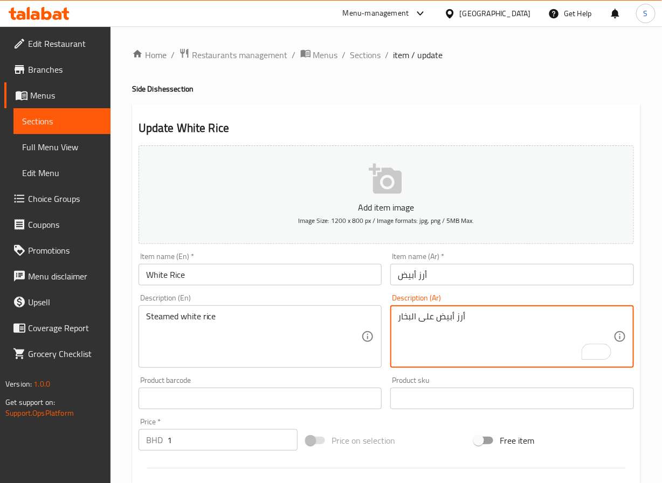
scroll to position [277, 0]
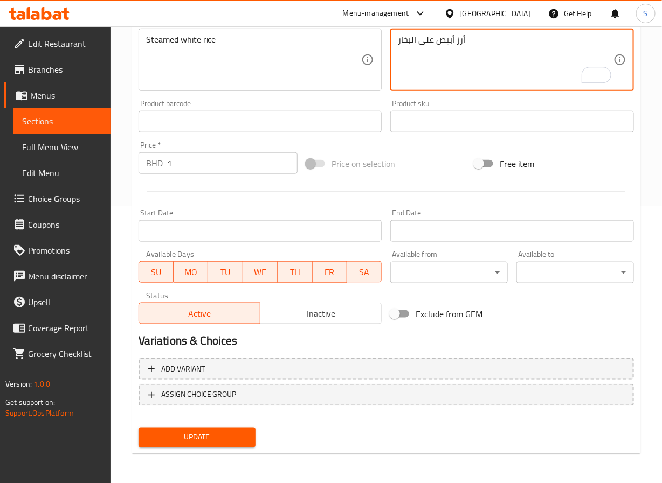
type textarea "أرز أبيض على البخار"
click at [204, 435] on span "Update" at bounding box center [197, 437] width 100 height 13
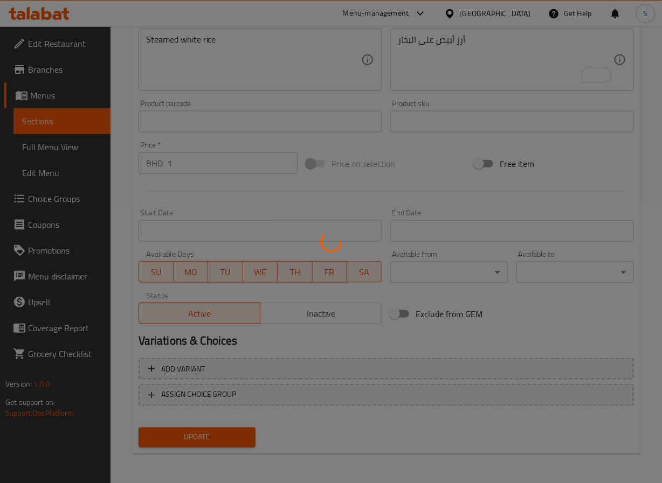
click at [204, 435] on div at bounding box center [331, 241] width 662 height 483
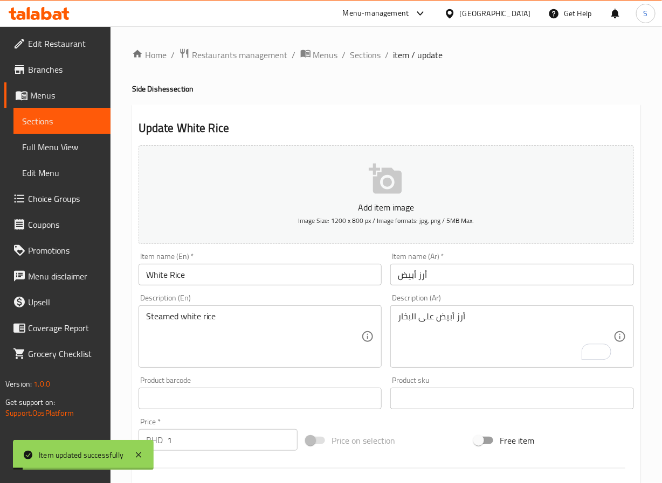
click at [359, 57] on span "Sections" at bounding box center [365, 54] width 31 height 13
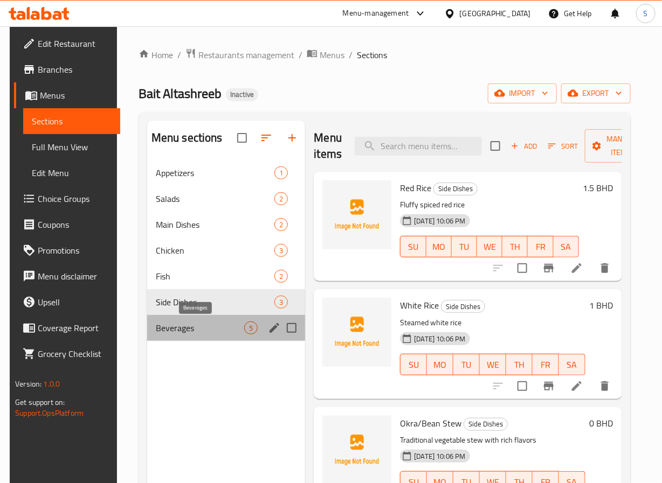
click at [242, 322] on span "Beverages" at bounding box center [200, 328] width 89 height 13
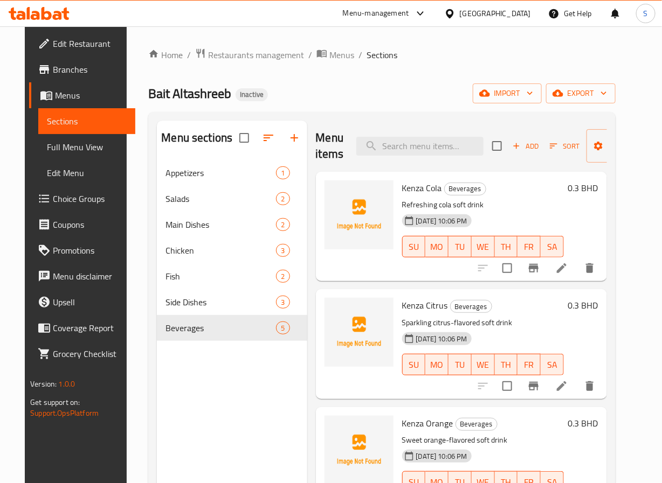
click at [568, 268] on icon at bounding box center [561, 268] width 13 height 13
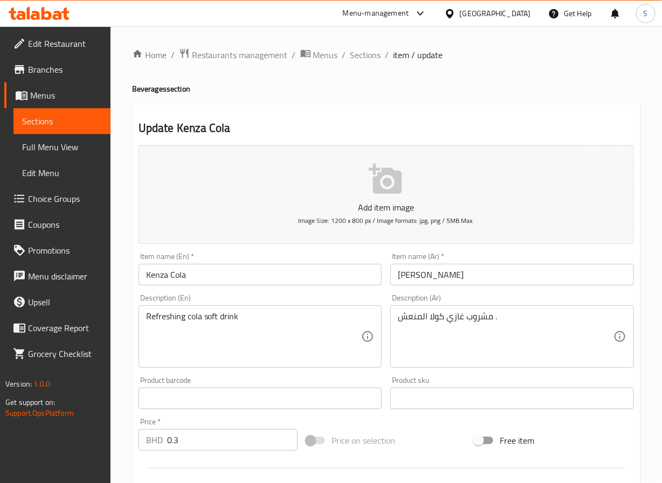
click at [159, 275] on input "Kenza Cola" at bounding box center [260, 275] width 244 height 22
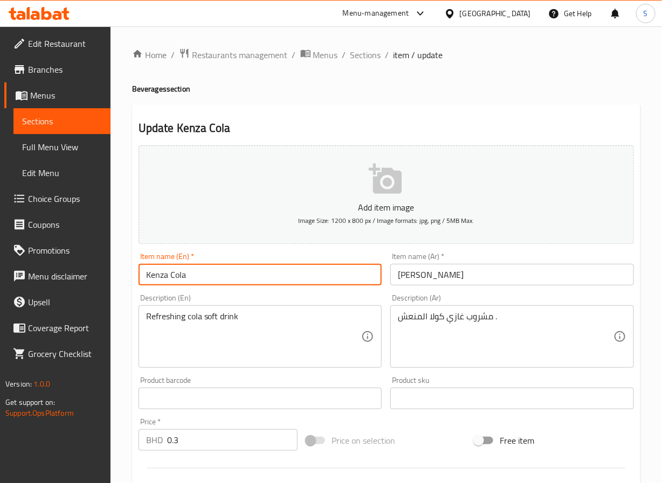
click at [159, 275] on input "Kenza Cola" at bounding box center [260, 275] width 244 height 22
paste input "inza"
type input "Kinza Cola"
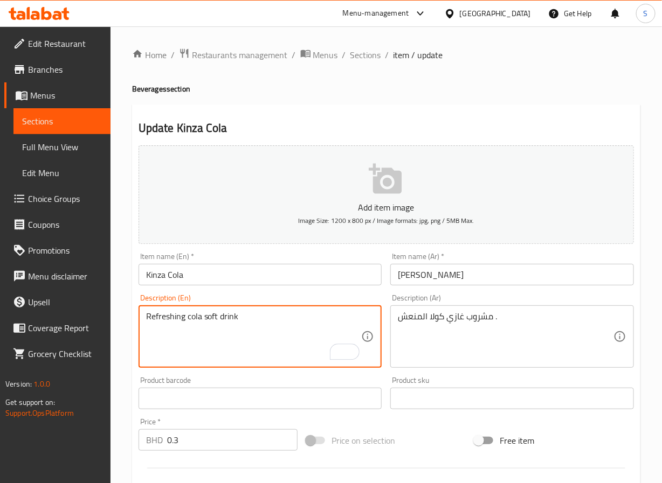
scroll to position [277, 0]
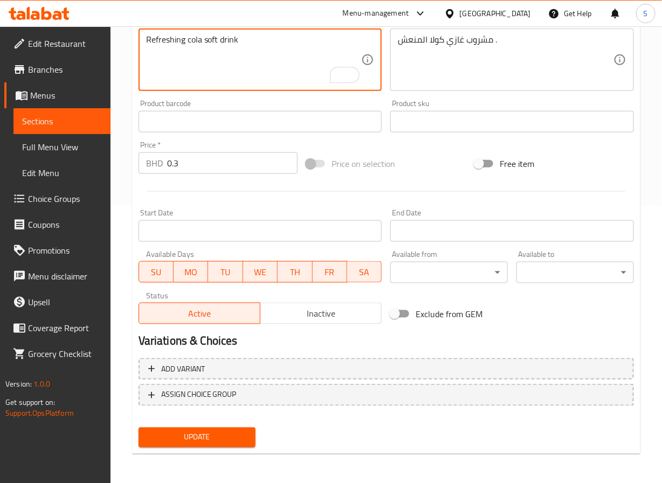
click at [212, 431] on span "Update" at bounding box center [197, 437] width 100 height 13
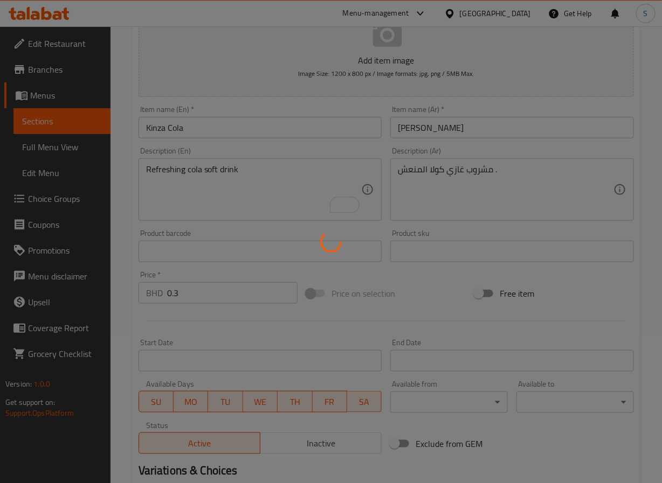
scroll to position [0, 0]
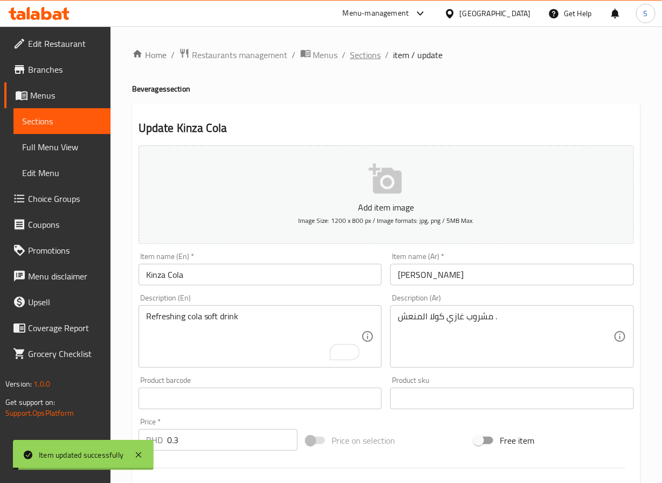
click at [363, 57] on span "Sections" at bounding box center [365, 54] width 31 height 13
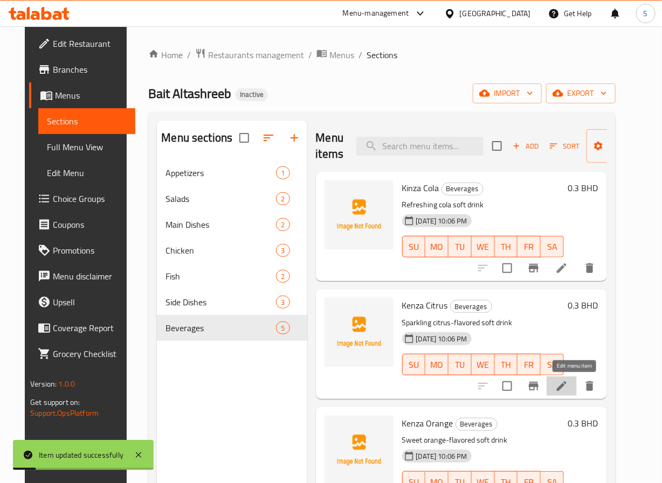
click at [568, 383] on icon at bounding box center [561, 386] width 13 height 13
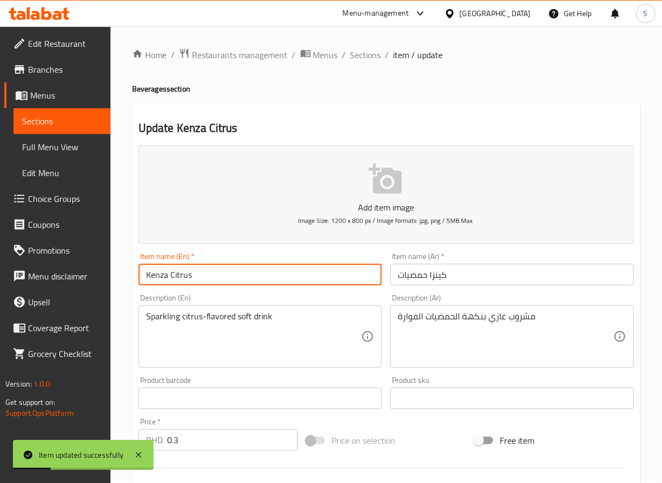
click at [154, 275] on input "Kenza Citrus" at bounding box center [260, 275] width 244 height 22
paste input "inza"
type input "Kinza Citrus"
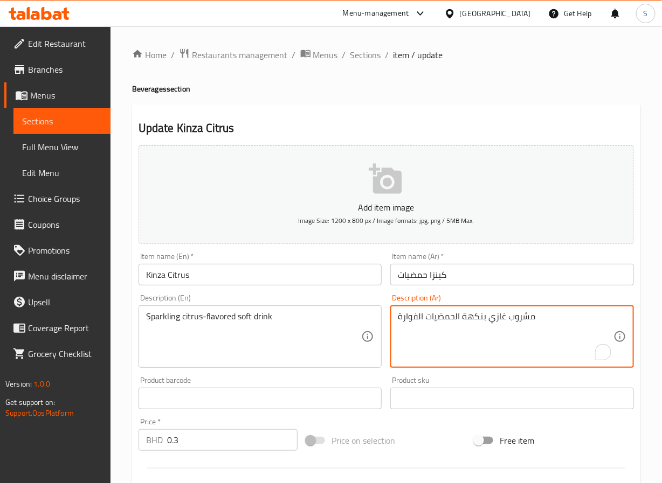
click at [418, 316] on textarea "مشروب غازي بنكهة الحمضيات الفوارة" at bounding box center [506, 336] width 216 height 51
paste textarea "لفوارة"
type textarea "مشروب غازي فوار بنكهة الحمضيات"
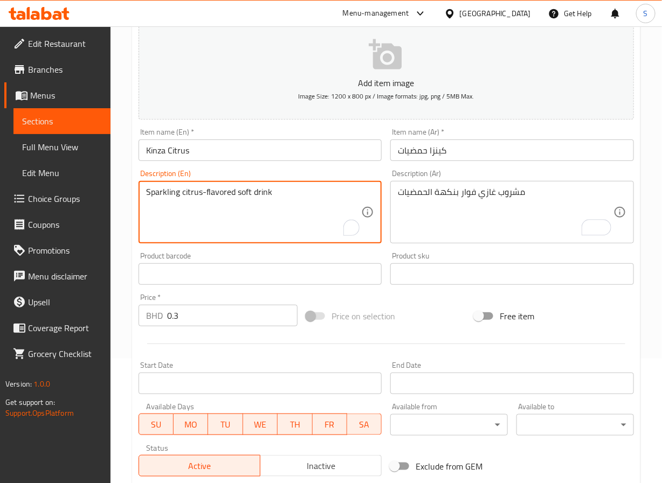
scroll to position [277, 0]
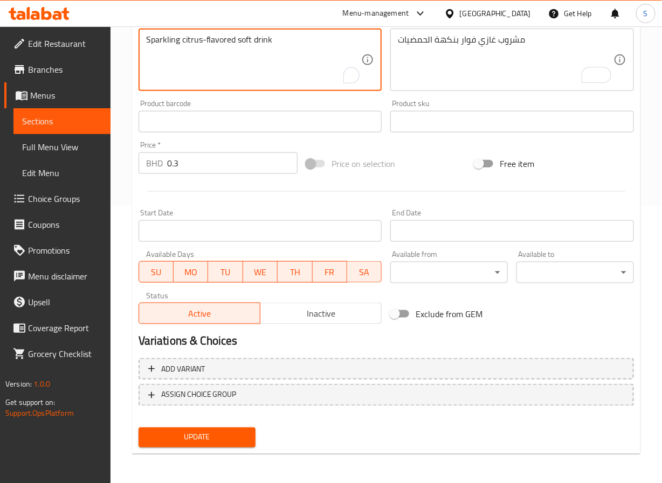
click at [212, 429] on button "Update" at bounding box center [196, 438] width 117 height 20
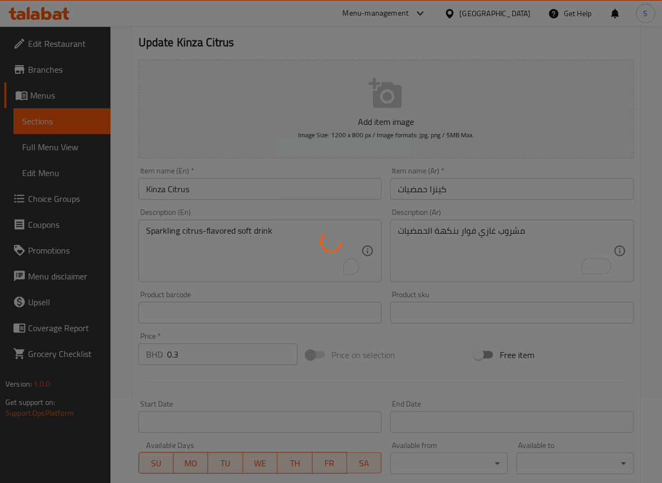
scroll to position [0, 0]
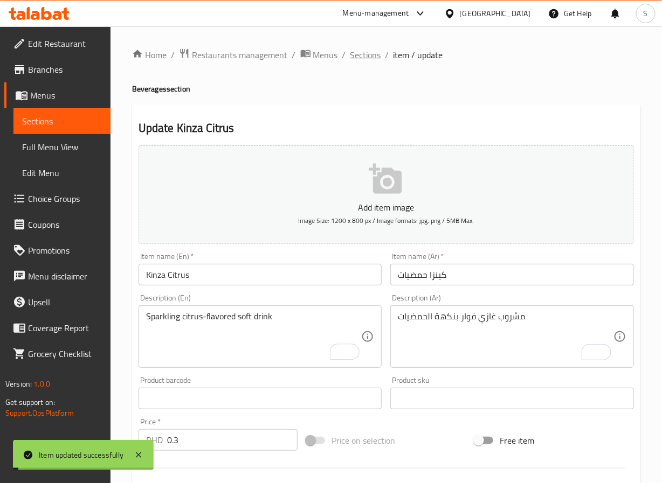
click at [359, 51] on span "Sections" at bounding box center [365, 54] width 31 height 13
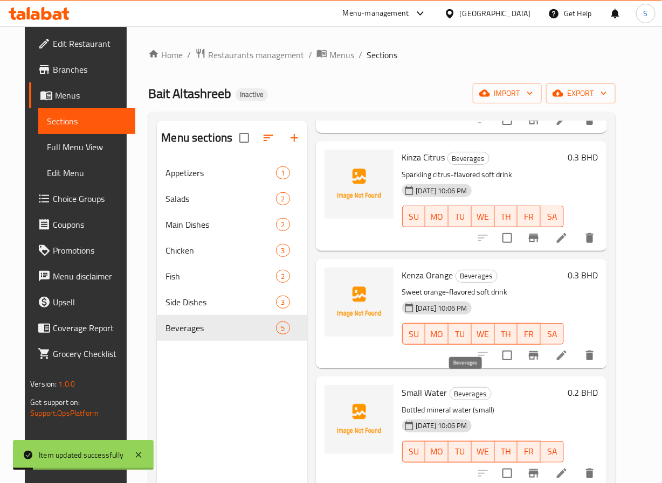
scroll to position [157, 0]
click at [568, 349] on icon at bounding box center [561, 355] width 13 height 13
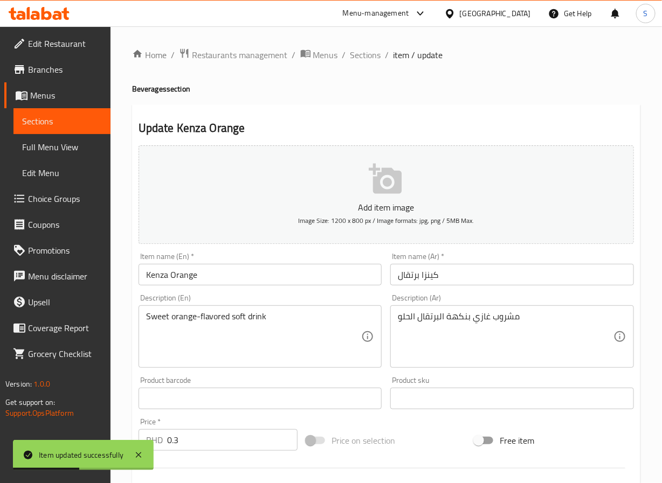
click at [154, 275] on input "Kenza Orange" at bounding box center [260, 275] width 244 height 22
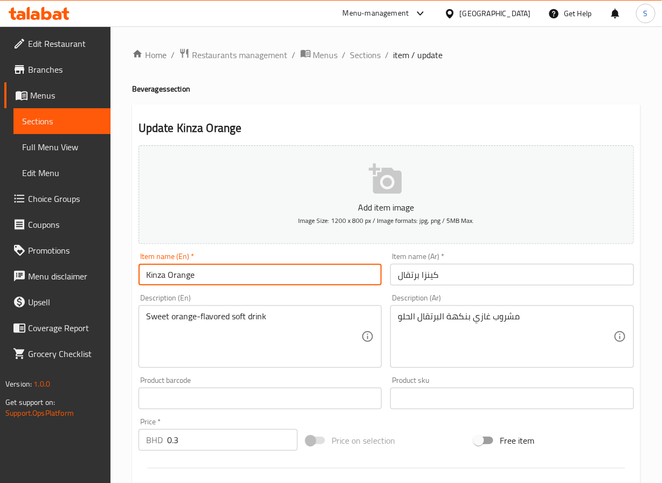
type input "Kinza Orange"
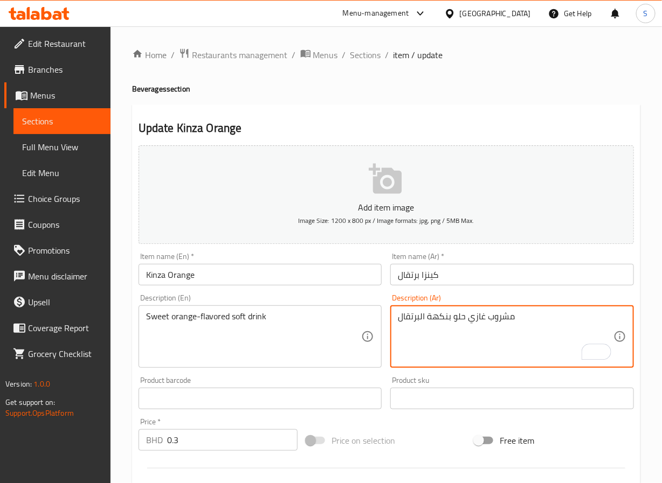
type textarea "مشروب غازي حلو بنكهة البرتقال"
click at [124, 381] on div "Home / Restaurants management / Menus / Sections / item / update Beverages sect…" at bounding box center [385, 393] width 551 height 735
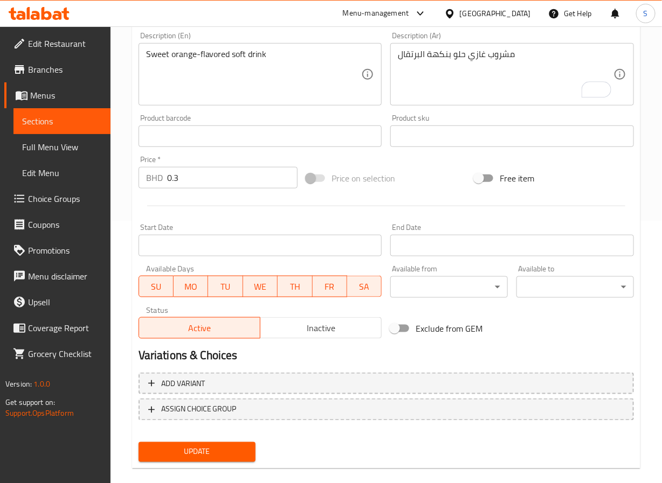
scroll to position [277, 0]
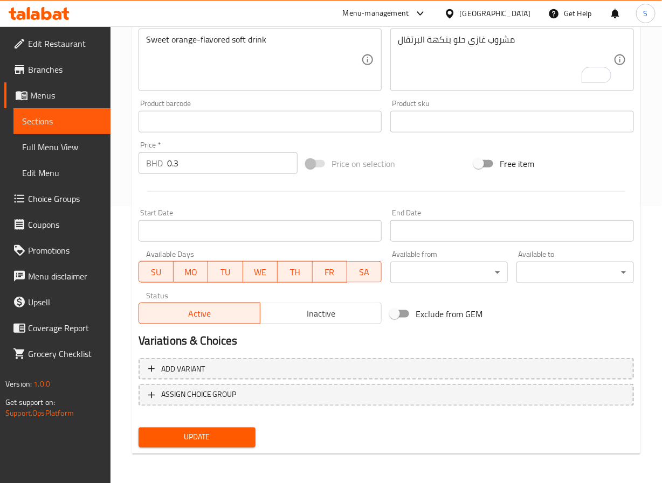
click at [205, 435] on span "Update" at bounding box center [197, 437] width 100 height 13
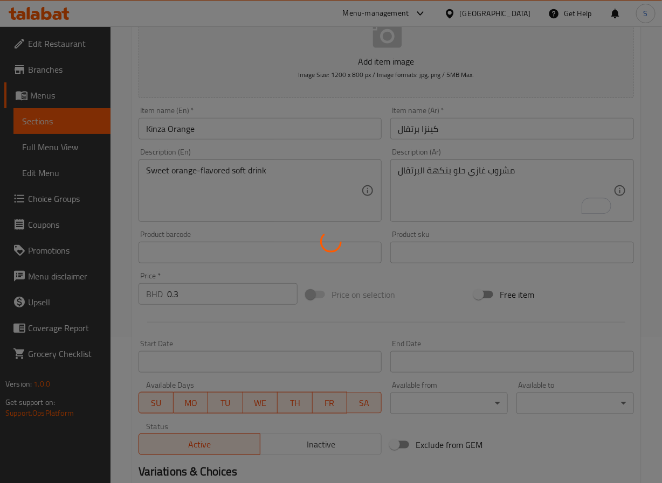
scroll to position [0, 0]
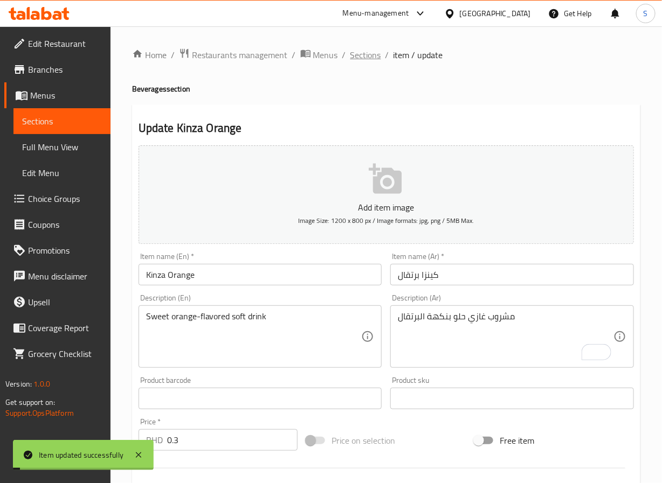
click at [364, 52] on span "Sections" at bounding box center [365, 54] width 31 height 13
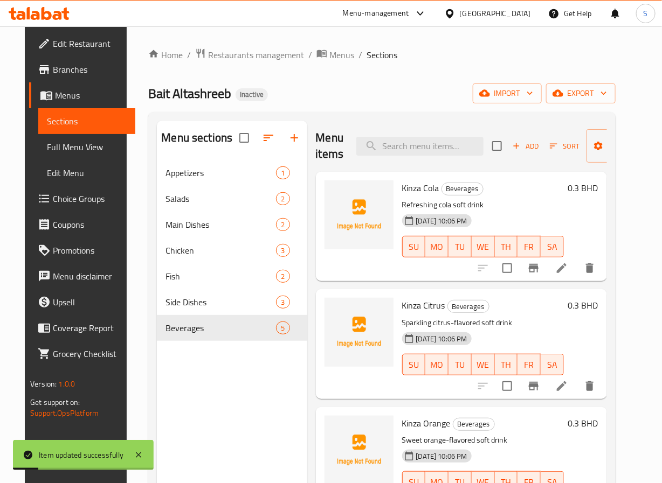
scroll to position [160, 0]
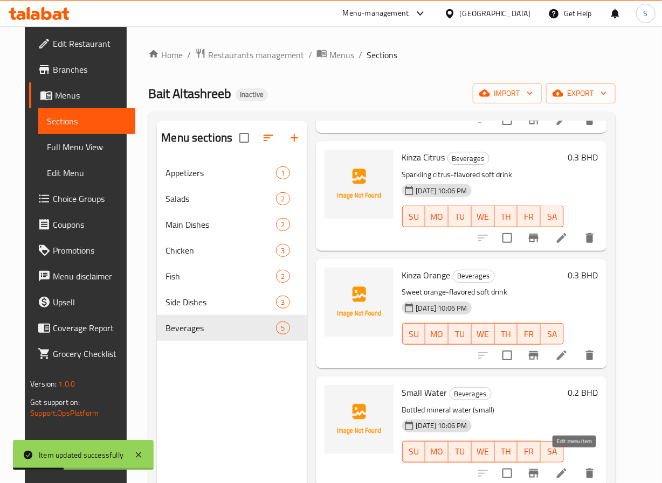
click at [566, 469] on icon at bounding box center [562, 474] width 10 height 10
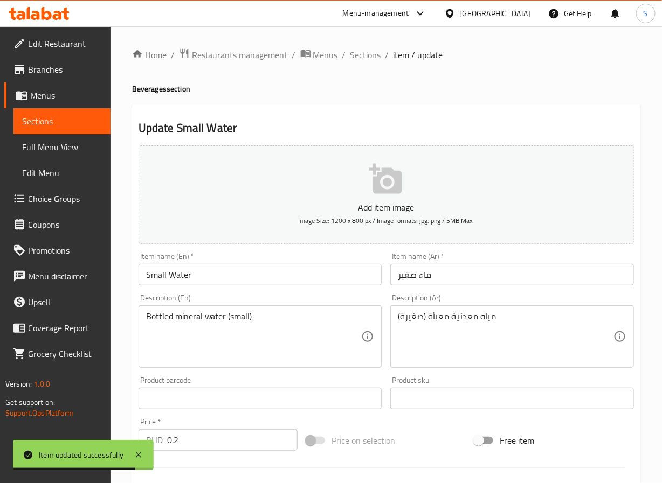
click at [426, 274] on input "ماء صغير" at bounding box center [512, 275] width 244 height 22
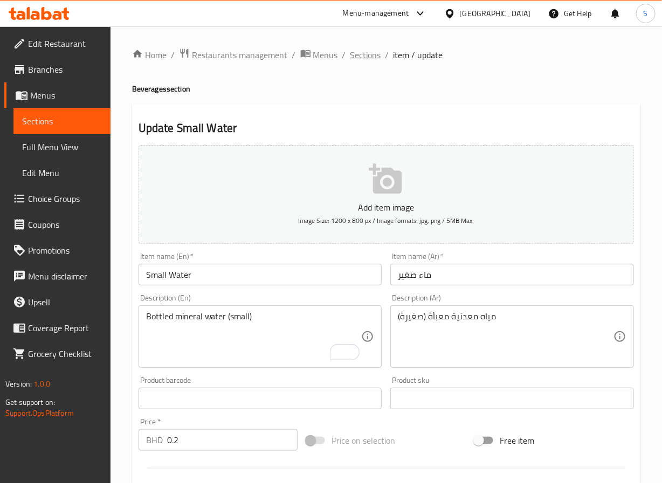
click at [364, 57] on span "Sections" at bounding box center [365, 54] width 31 height 13
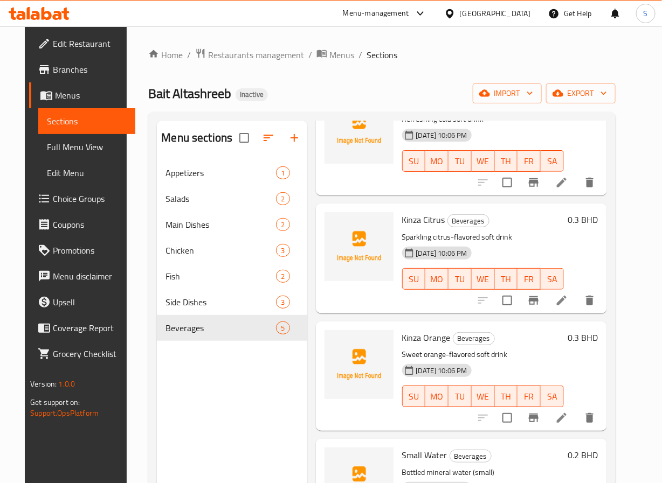
scroll to position [160, 0]
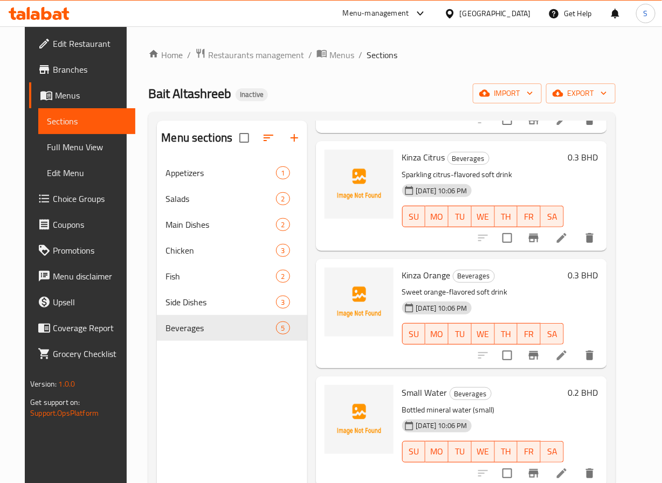
click at [568, 467] on icon at bounding box center [561, 473] width 13 height 13
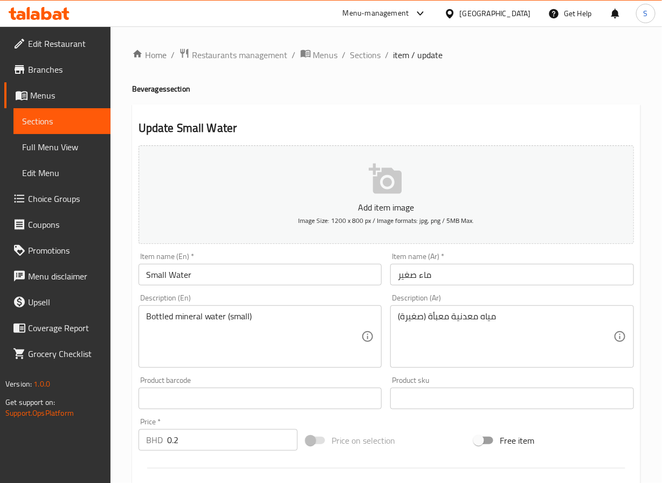
click at [425, 277] on input "ماء صغير" at bounding box center [512, 275] width 244 height 22
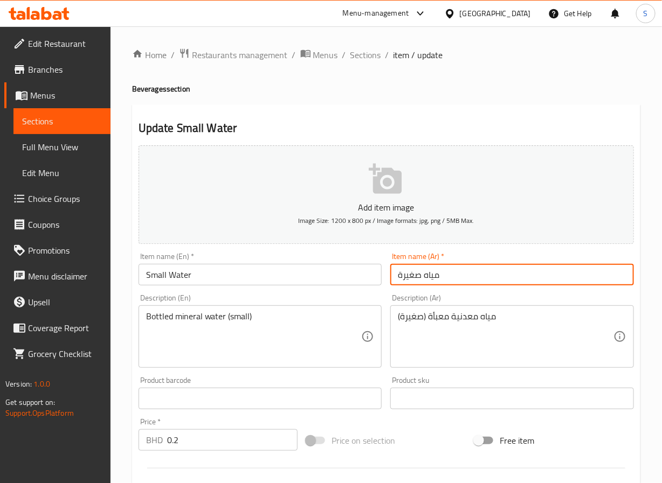
type input "مياه صغيرة"
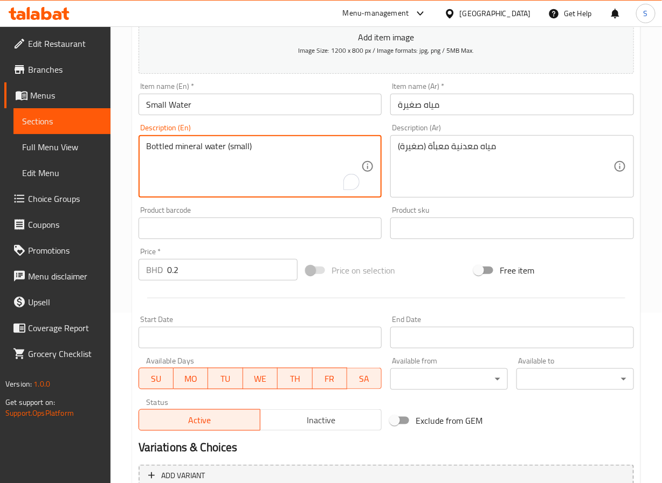
scroll to position [277, 0]
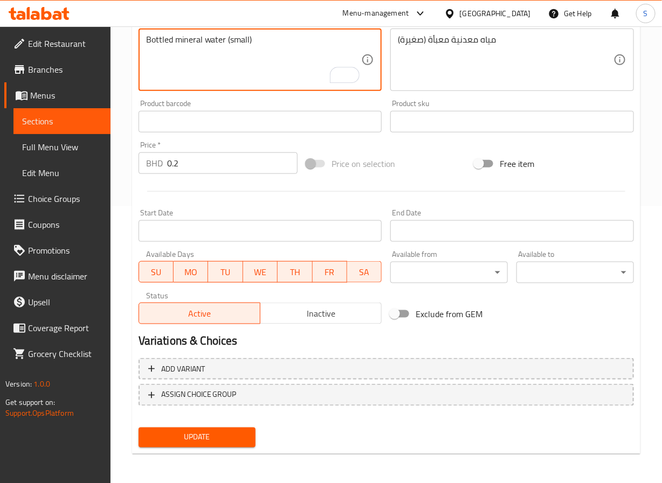
click at [217, 425] on div "Update" at bounding box center [197, 437] width 126 height 29
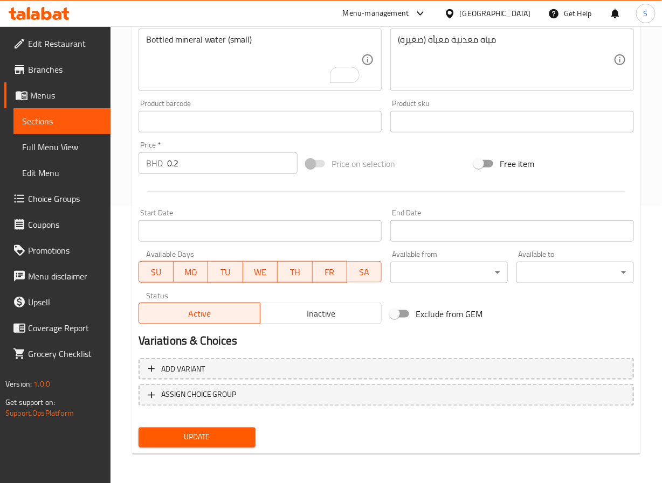
click at [218, 431] on span "Update" at bounding box center [197, 437] width 100 height 13
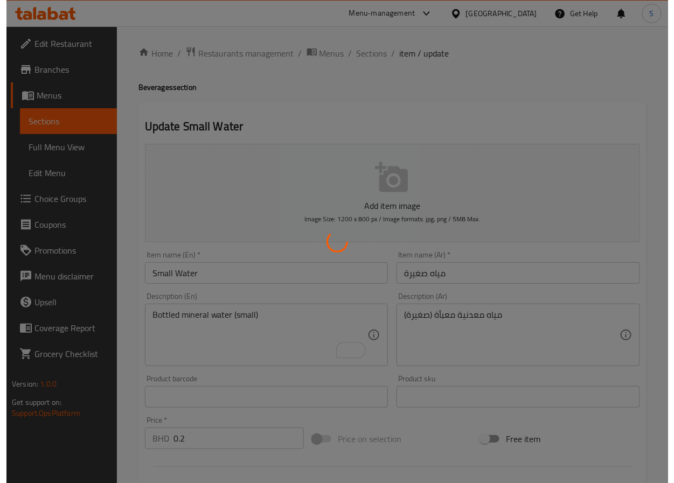
scroll to position [0, 0]
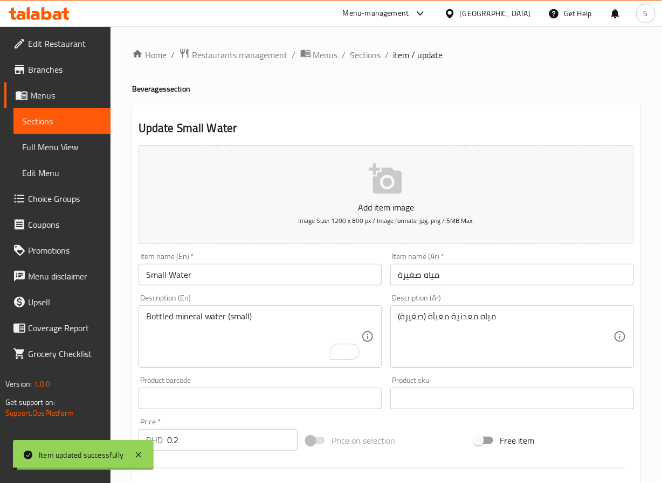
click at [358, 57] on span "Sections" at bounding box center [365, 54] width 31 height 13
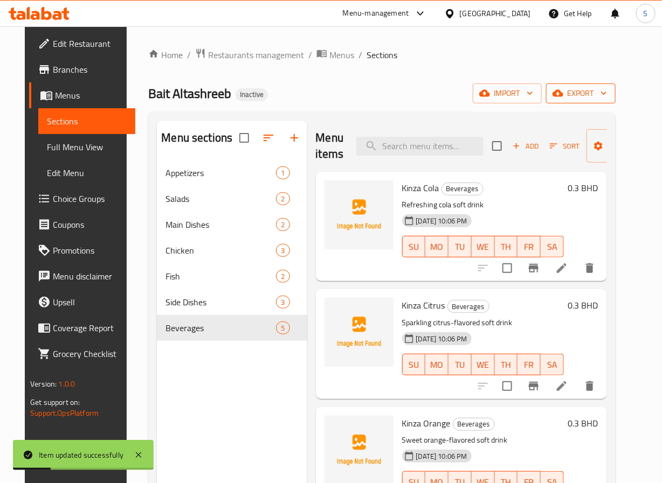
click at [607, 99] on span "export" at bounding box center [580, 93] width 52 height 13
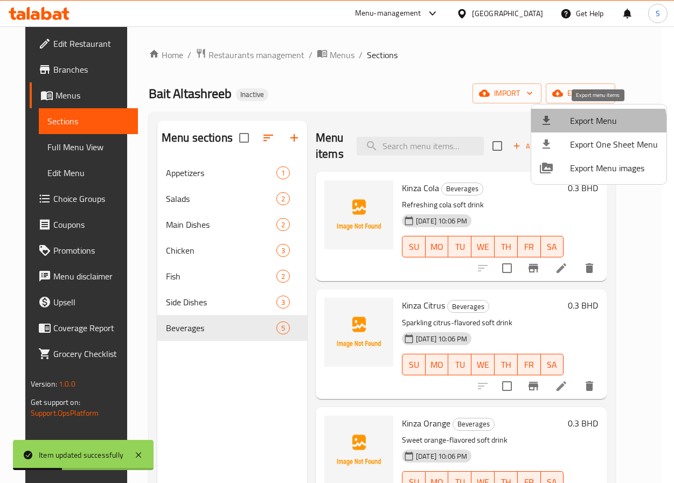
click at [594, 125] on span "Export Menu" at bounding box center [614, 120] width 88 height 13
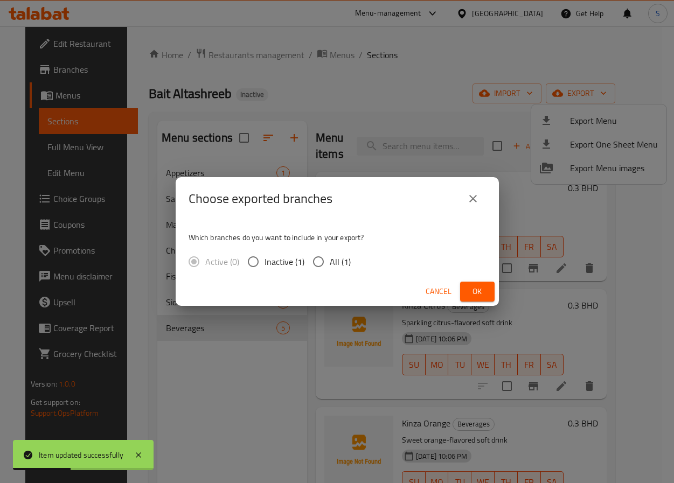
click at [322, 265] on input "All (1)" at bounding box center [318, 262] width 23 height 23
radio input "true"
click at [401, 87] on div "Choose exported branches Which branches do you want to include in your export? …" at bounding box center [337, 241] width 674 height 483
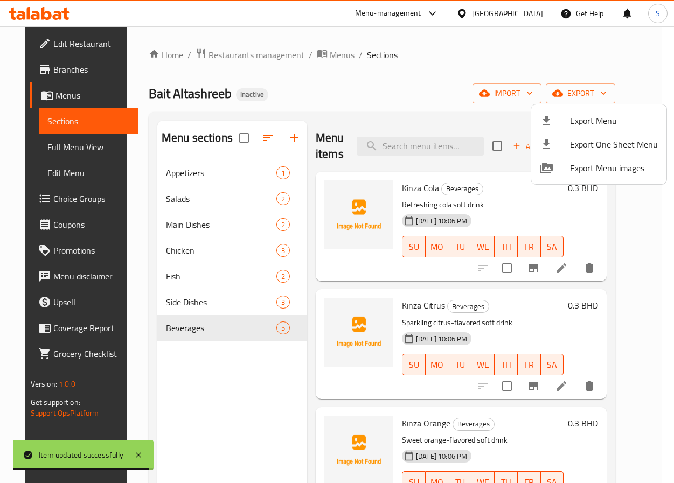
click at [263, 136] on div at bounding box center [337, 241] width 674 height 483
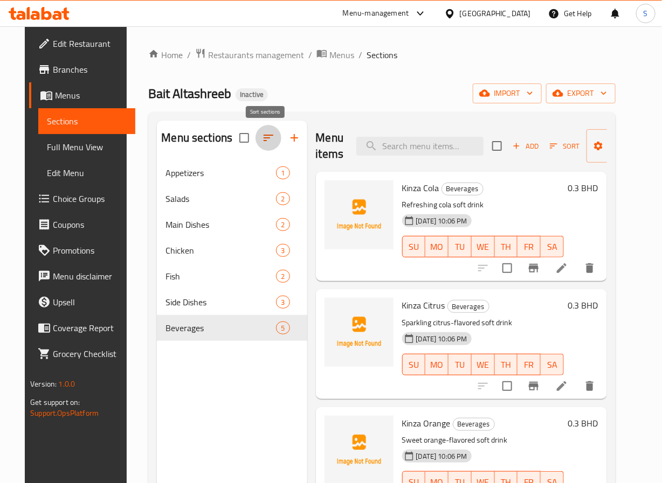
click at [263, 138] on icon "button" at bounding box center [268, 138] width 10 height 6
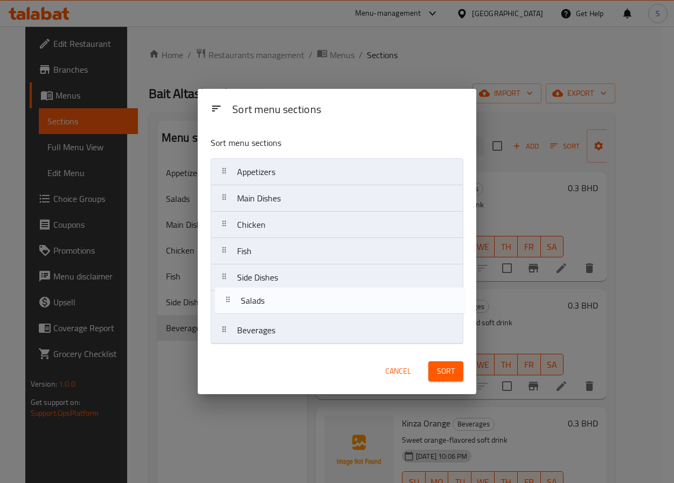
drag, startPoint x: 227, startPoint y: 199, endPoint x: 230, endPoint y: 305, distance: 106.7
click at [230, 305] on nav "Appetizers Salads Main Dishes Chicken Fish Side Dishes Beverages" at bounding box center [337, 251] width 253 height 186
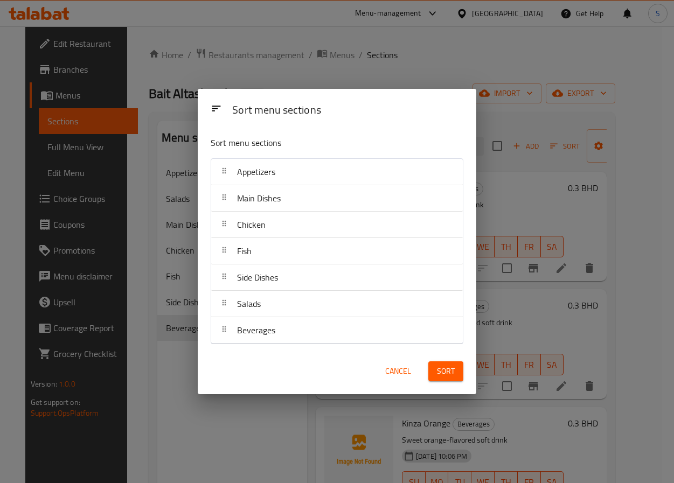
click at [443, 373] on span "Sort" at bounding box center [446, 371] width 18 height 13
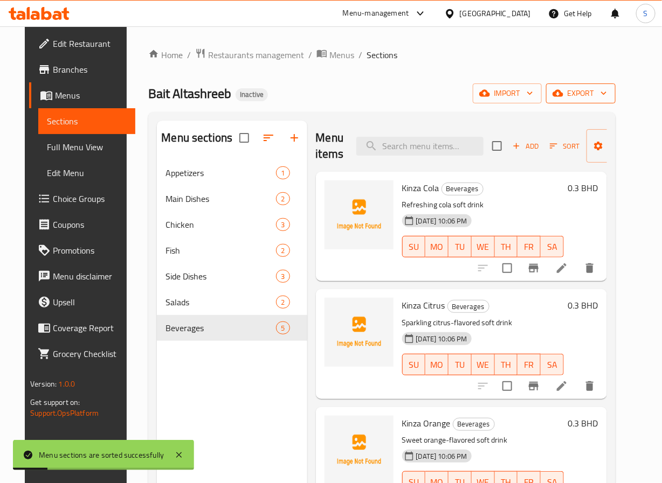
click at [609, 94] on icon "button" at bounding box center [603, 93] width 11 height 11
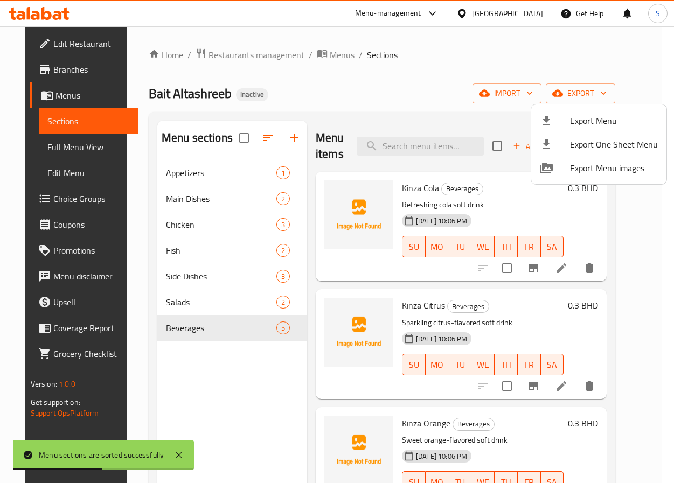
click at [603, 127] on span "Export Menu" at bounding box center [614, 120] width 88 height 13
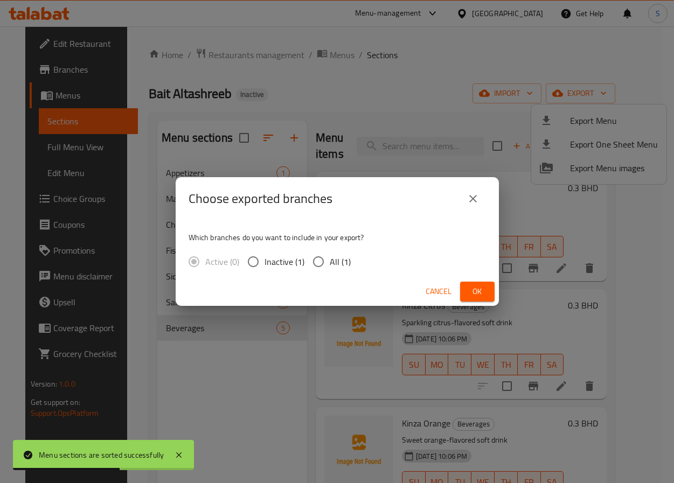
click at [299, 267] on span "Inactive (1)" at bounding box center [285, 261] width 40 height 13
click at [265, 267] on input "Inactive (1)" at bounding box center [253, 262] width 23 height 23
radio input "true"
click at [319, 262] on input "All (1)" at bounding box center [318, 262] width 23 height 23
radio input "true"
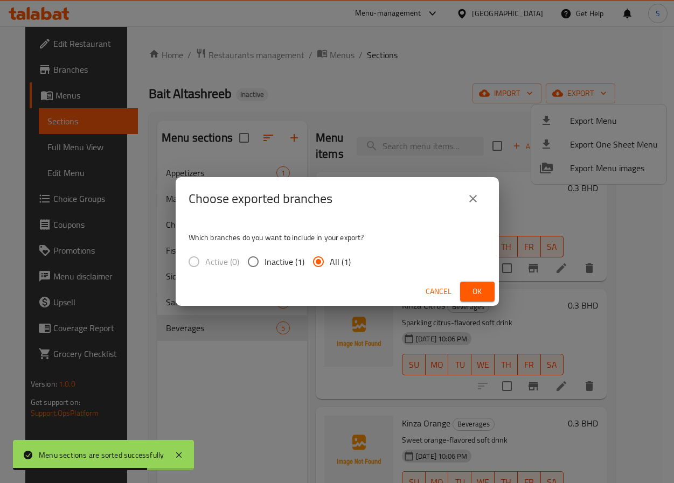
click at [464, 293] on button "Ok" at bounding box center [477, 292] width 34 height 20
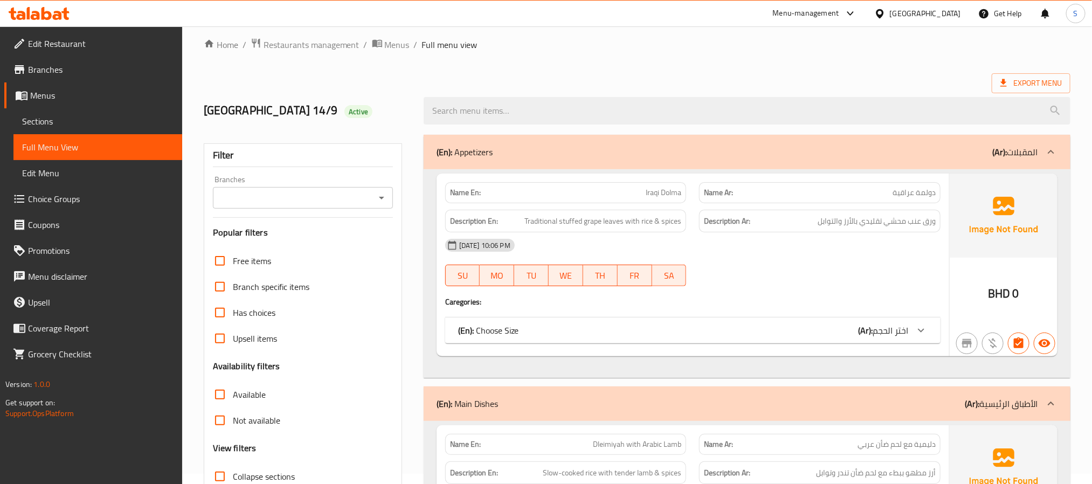
scroll to position [94, 0]
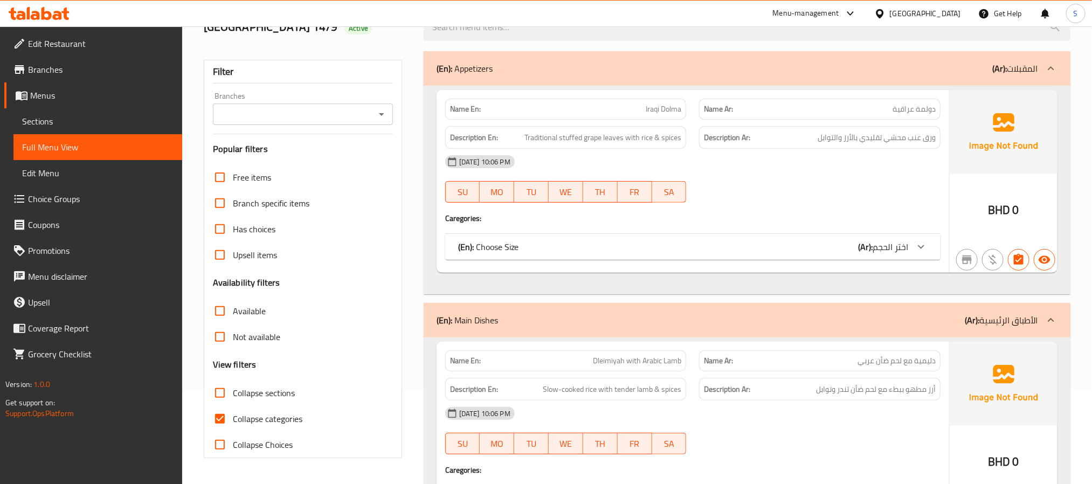
drag, startPoint x: 220, startPoint y: 421, endPoint x: 317, endPoint y: 331, distance: 132.3
click at [220, 421] on input "Collapse categories" at bounding box center [220, 419] width 26 height 26
checkbox input "false"
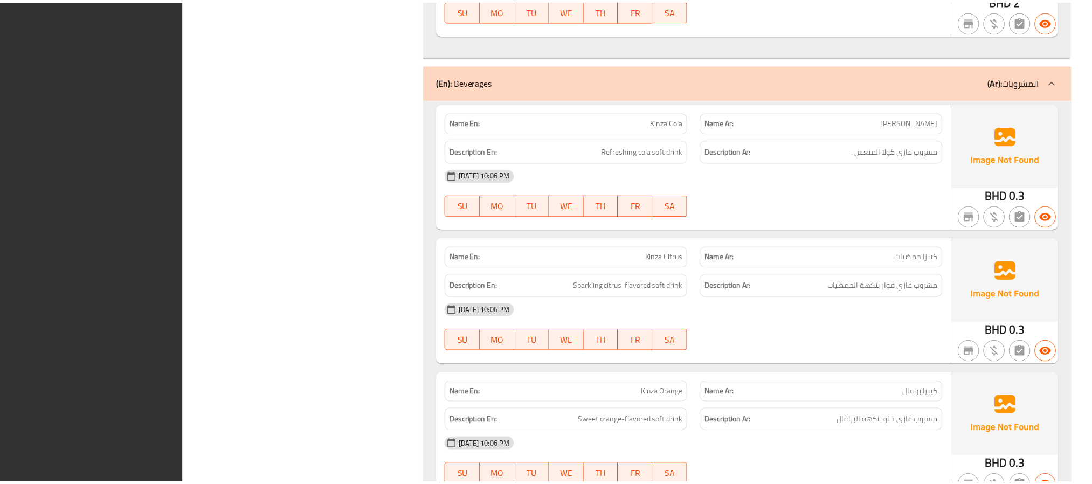
scroll to position [4098, 0]
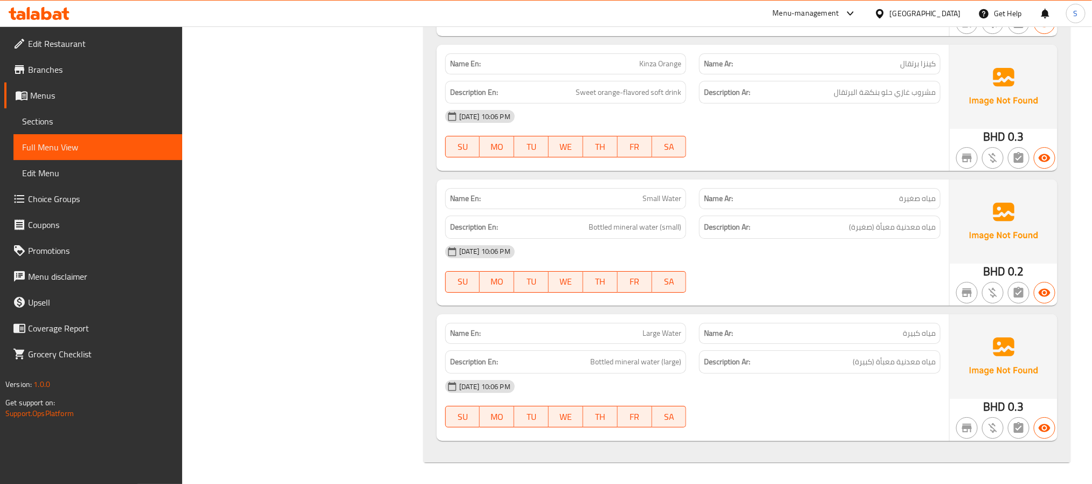
click at [463, 196] on strong "Name En:" at bounding box center [465, 198] width 31 height 11
copy strong "Name En:"
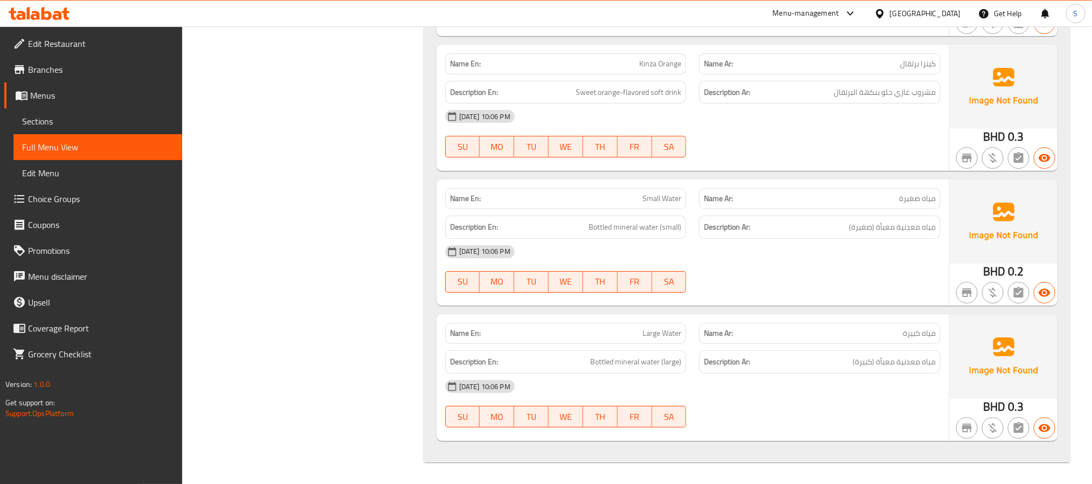
scroll to position [0, 0]
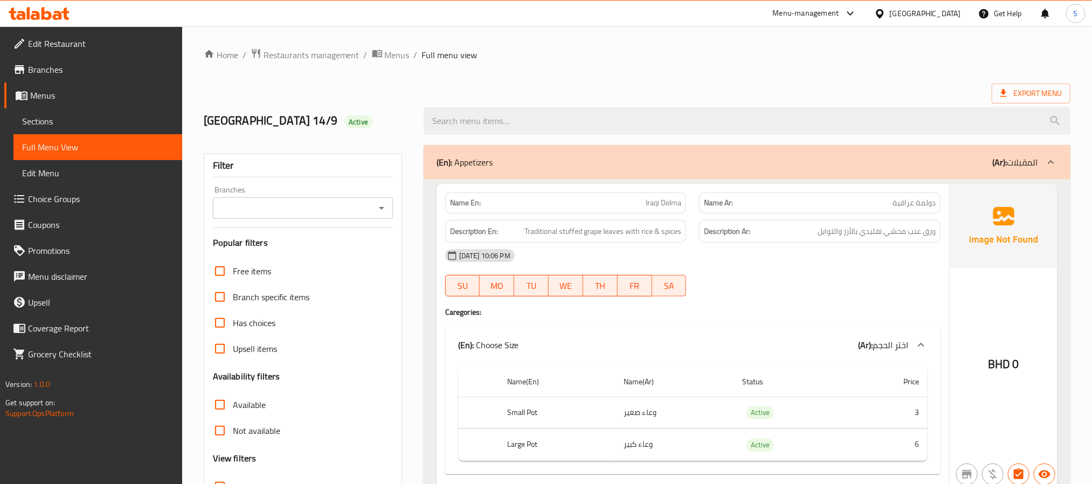
click at [557, 60] on ol "Home / Restaurants management / Menus / Full menu view" at bounding box center [637, 55] width 866 height 14
